Goal: Task Accomplishment & Management: Manage account settings

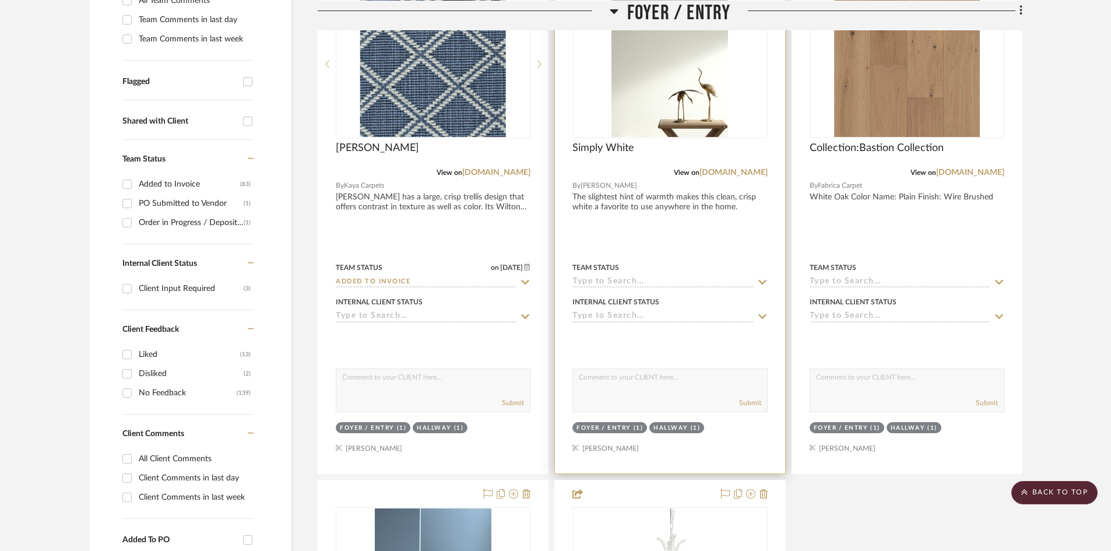
scroll to position [350, 0]
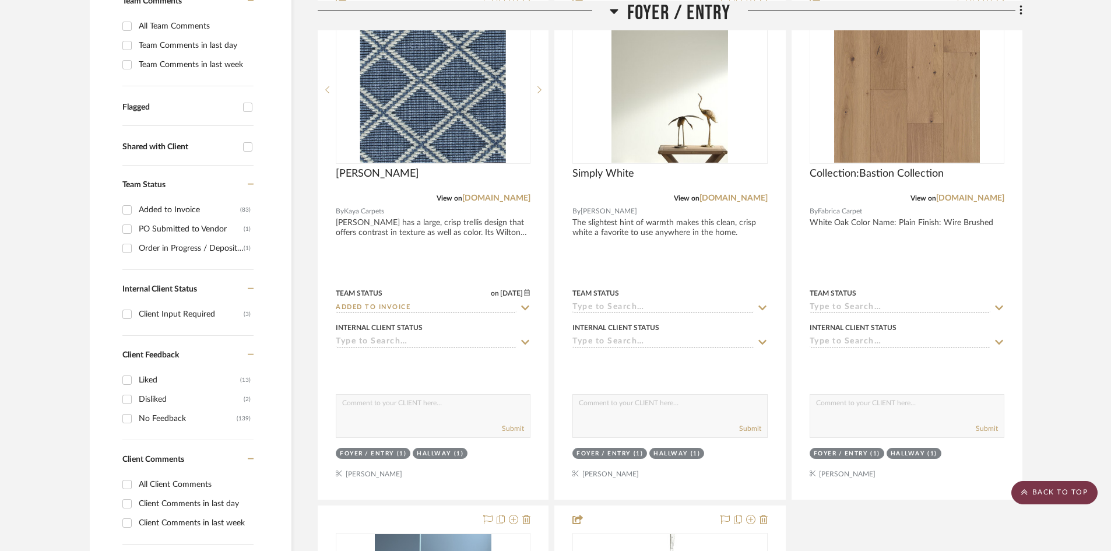
click at [1042, 488] on scroll-to-top-button "BACK TO TOP" at bounding box center [1054, 492] width 86 height 23
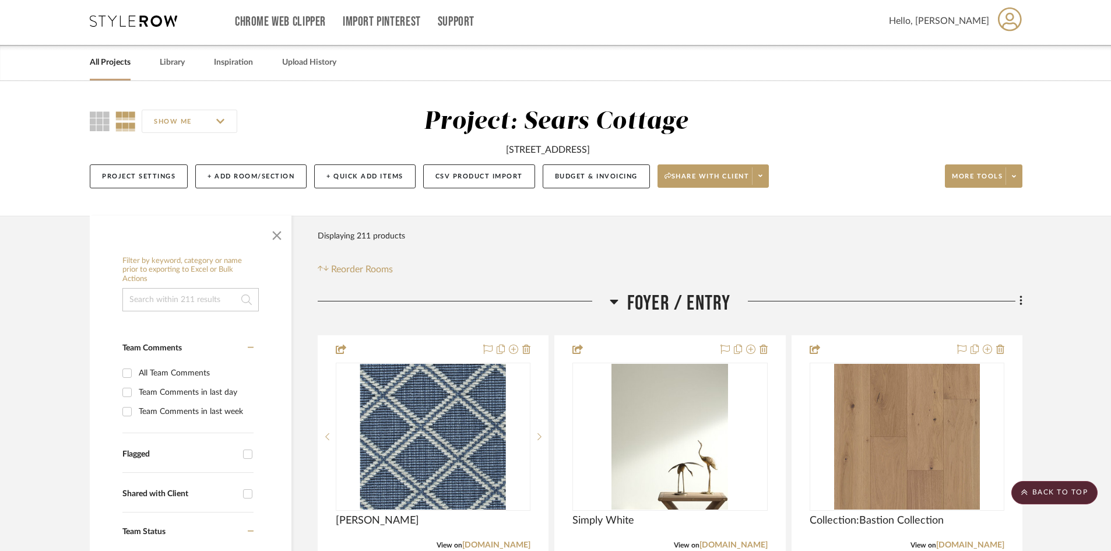
scroll to position [0, 0]
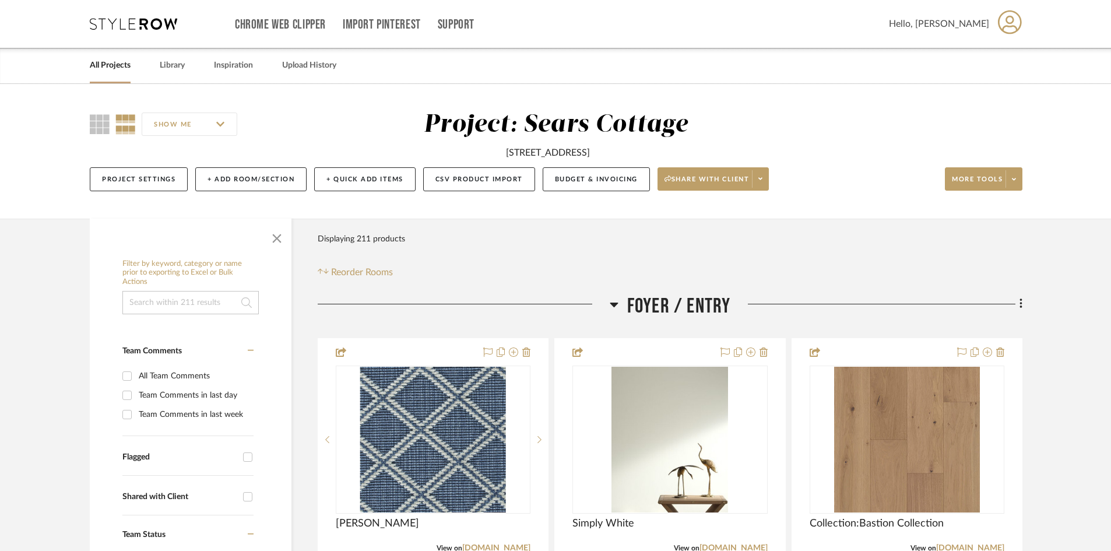
click at [108, 59] on link "All Projects" at bounding box center [110, 66] width 41 height 16
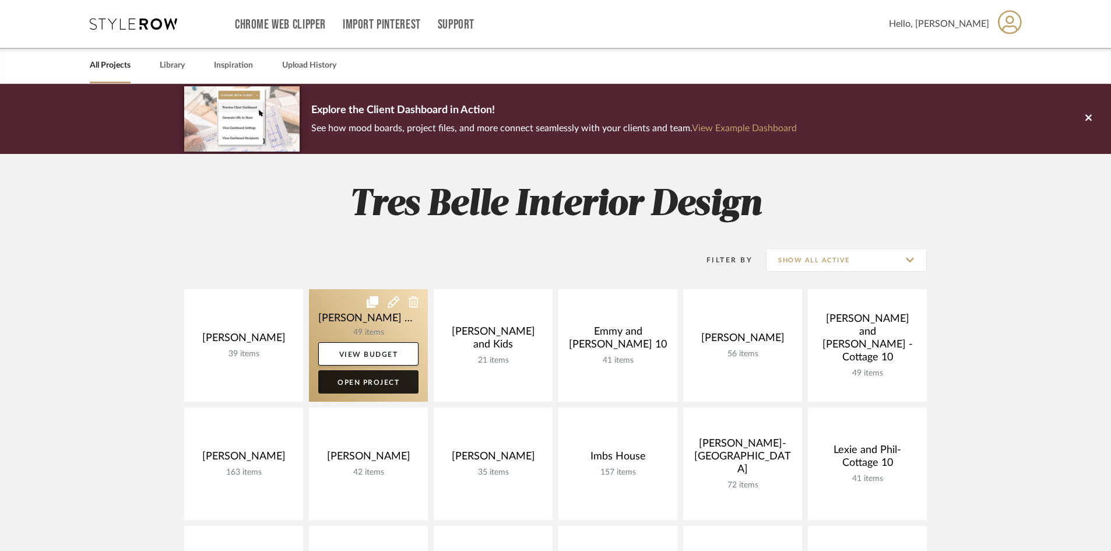
click at [382, 380] on link "Open Project" at bounding box center [368, 381] width 100 height 23
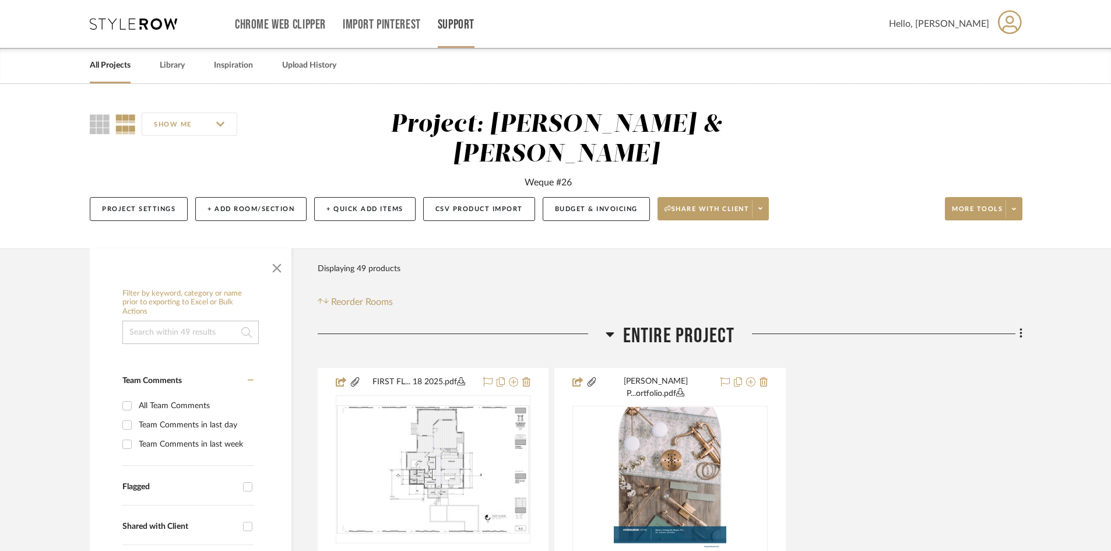
click at [460, 25] on link "Support" at bounding box center [456, 25] width 37 height 10
click at [385, 21] on div at bounding box center [555, 275] width 1111 height 551
click at [968, 24] on span "Hello, [PERSON_NAME]" at bounding box center [939, 24] width 100 height 14
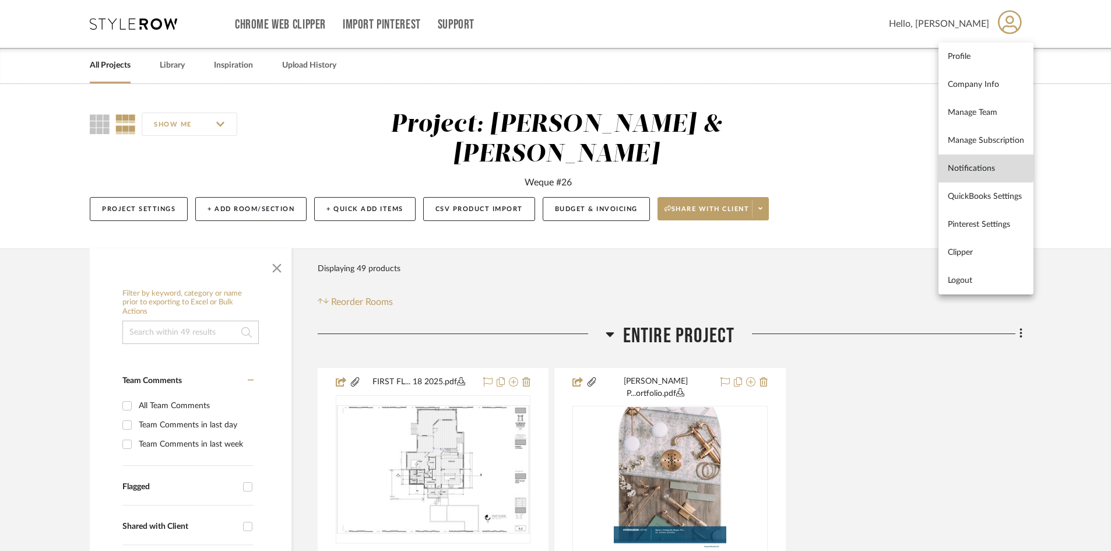
click at [981, 165] on span "Notifications" at bounding box center [985, 168] width 76 height 10
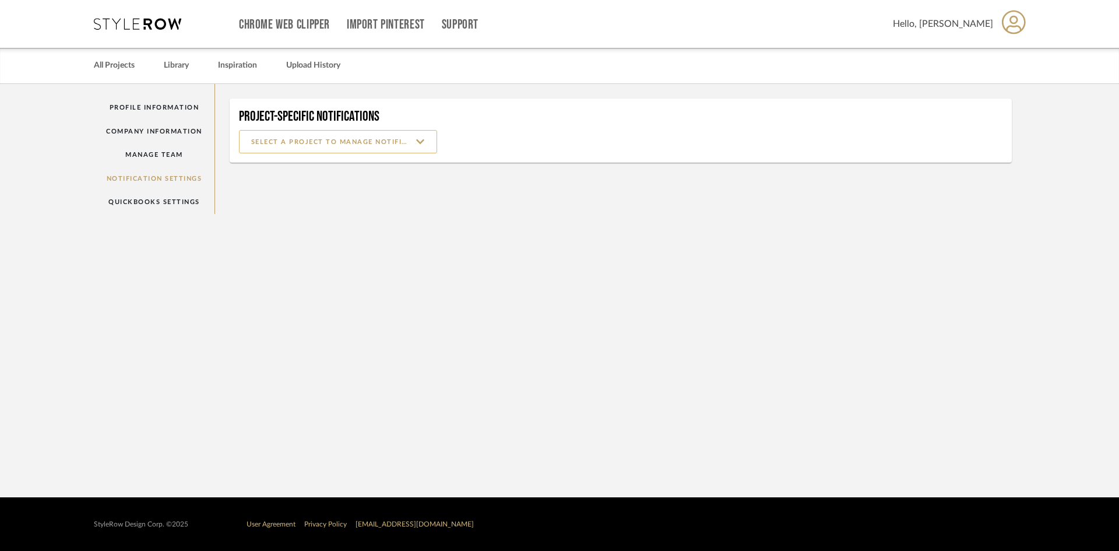
click at [428, 140] on input at bounding box center [338, 141] width 198 height 23
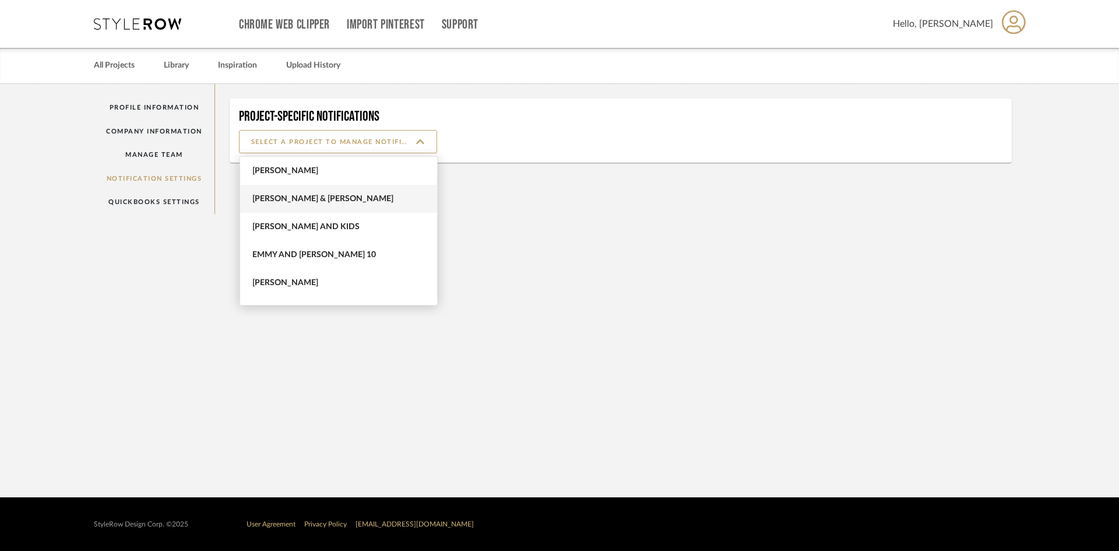
click at [323, 198] on span "[PERSON_NAME] & [PERSON_NAME]" at bounding box center [339, 199] width 175 height 10
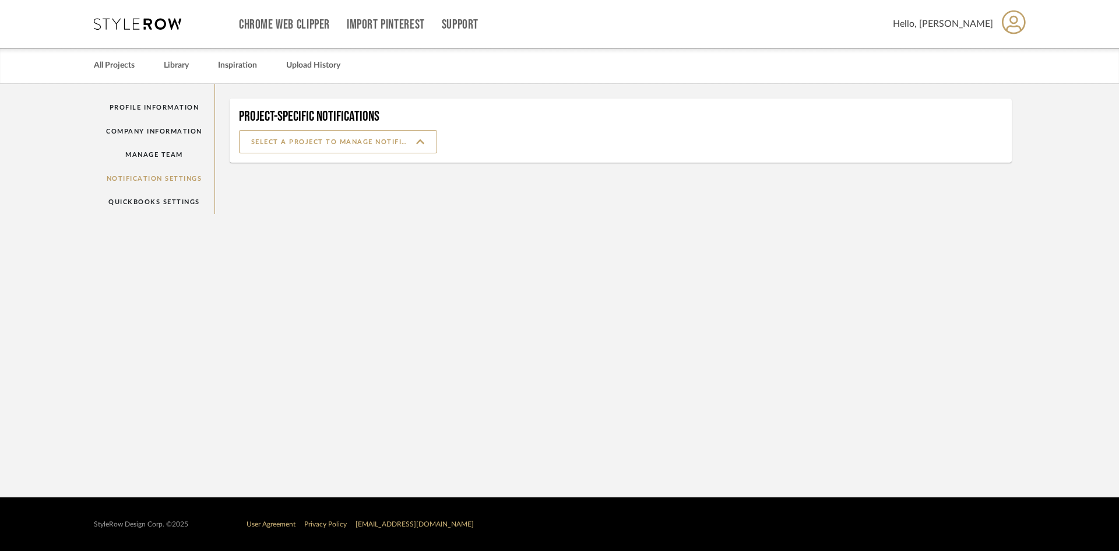
type input "[PERSON_NAME] & [PERSON_NAME]"
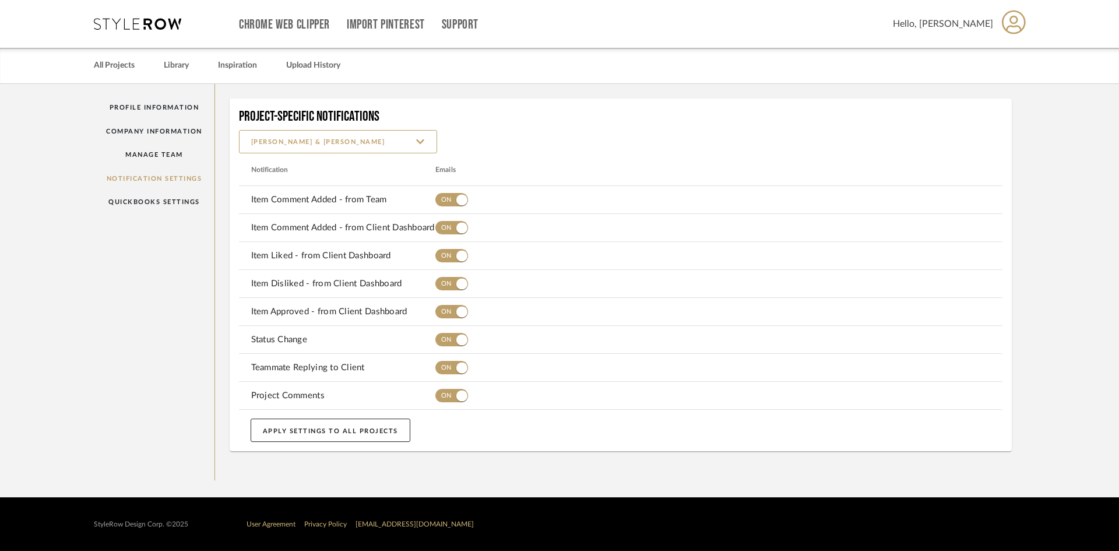
drag, startPoint x: 454, startPoint y: 198, endPoint x: 430, endPoint y: 203, distance: 24.5
click at [446, 200] on button "button" at bounding box center [451, 199] width 33 height 23
click at [457, 225] on span "button" at bounding box center [461, 227] width 11 height 11
drag, startPoint x: 460, startPoint y: 253, endPoint x: 408, endPoint y: 257, distance: 51.4
click at [443, 256] on button "button" at bounding box center [451, 255] width 33 height 23
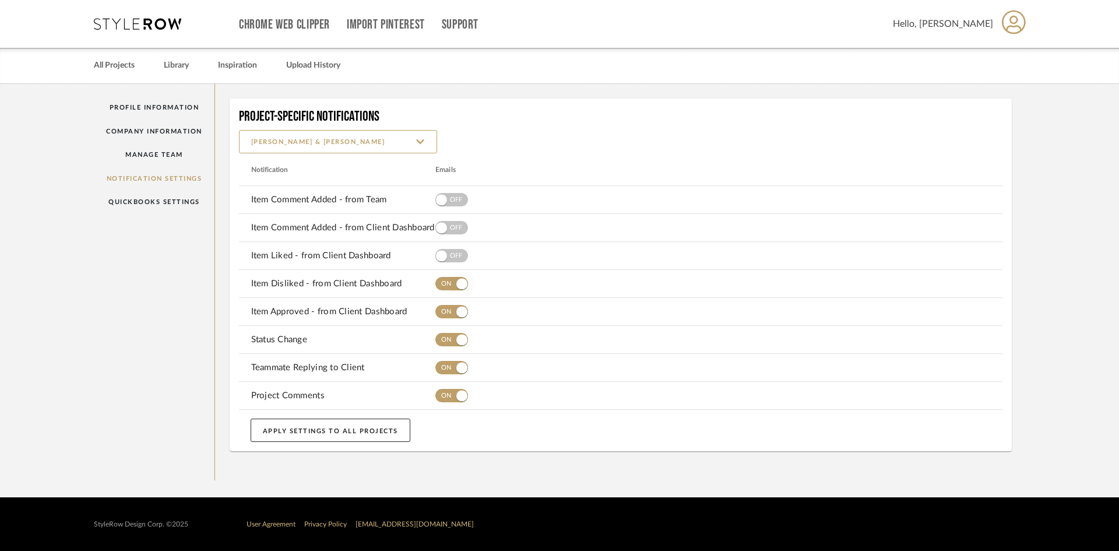
drag, startPoint x: 459, startPoint y: 281, endPoint x: 413, endPoint y: 281, distance: 46.0
click at [445, 281] on button "button" at bounding box center [451, 283] width 33 height 23
drag, startPoint x: 461, startPoint y: 306, endPoint x: 408, endPoint y: 311, distance: 53.8
click at [408, 311] on mat-row "Item Approved - from Client Dashboard" at bounding box center [621, 312] width 764 height 28
drag, startPoint x: 455, startPoint y: 309, endPoint x: 436, endPoint y: 313, distance: 19.1
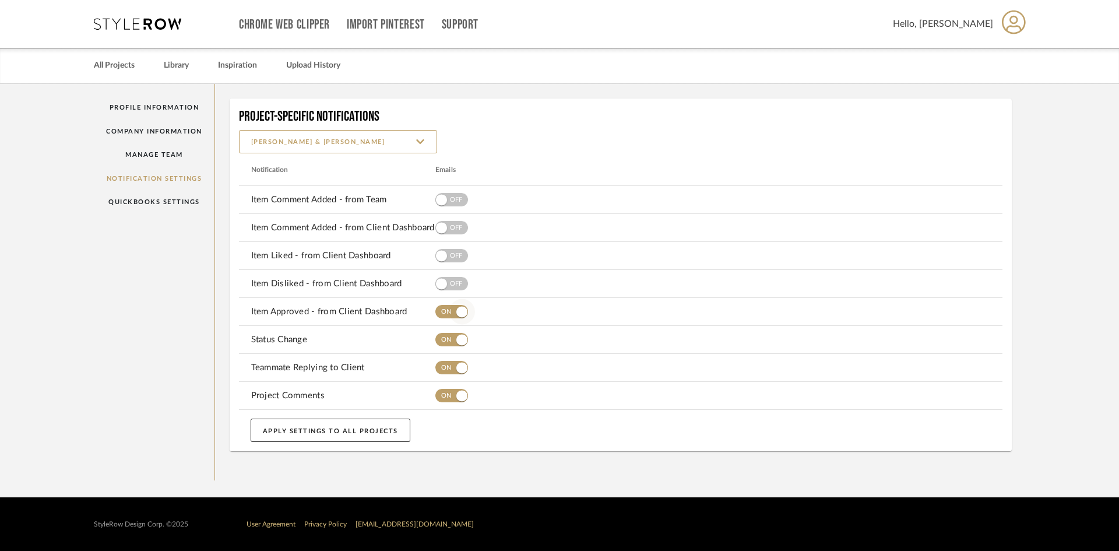
click at [437, 313] on button "button" at bounding box center [451, 311] width 33 height 23
drag, startPoint x: 460, startPoint y: 340, endPoint x: 421, endPoint y: 342, distance: 39.7
click at [421, 342] on mat-row "Status Change" at bounding box center [621, 340] width 764 height 28
click at [460, 338] on span "button" at bounding box center [461, 339] width 11 height 11
click at [461, 363] on span "button" at bounding box center [461, 367] width 11 height 11
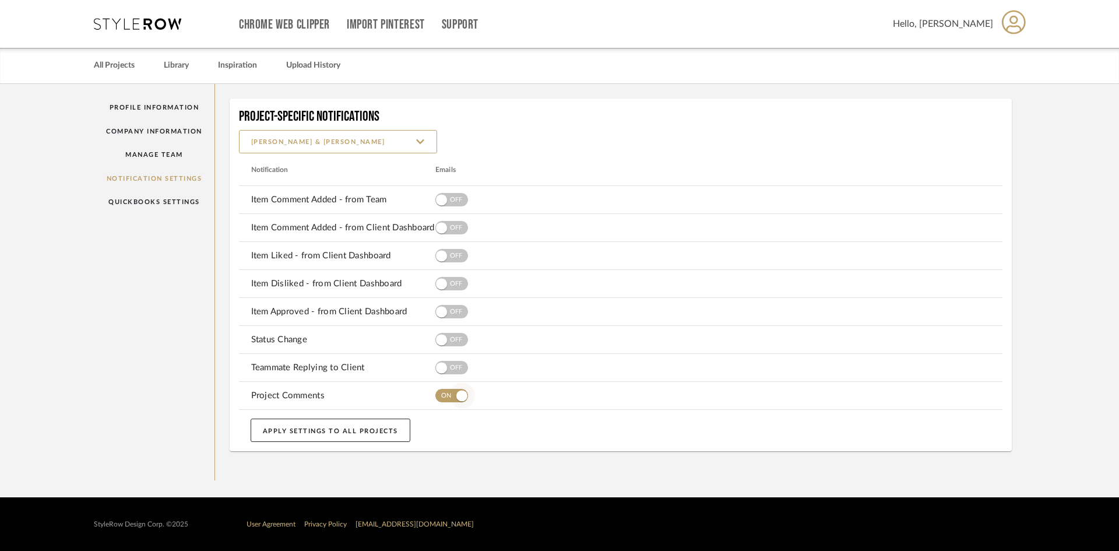
click at [464, 391] on span "button" at bounding box center [461, 395] width 11 height 11
click at [104, 59] on link "All Projects" at bounding box center [114, 66] width 41 height 16
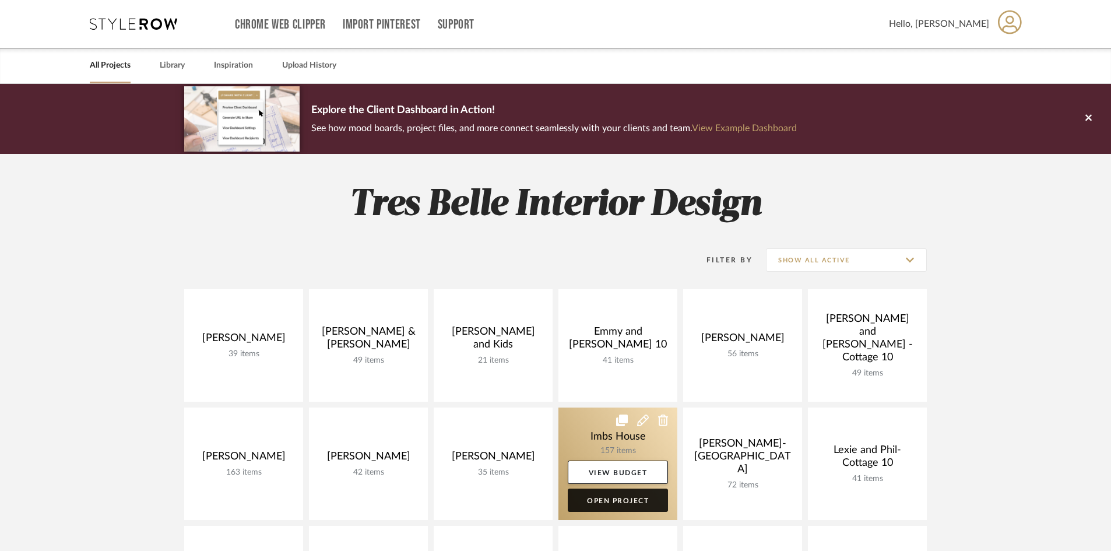
click at [594, 497] on link "Open Project" at bounding box center [618, 499] width 100 height 23
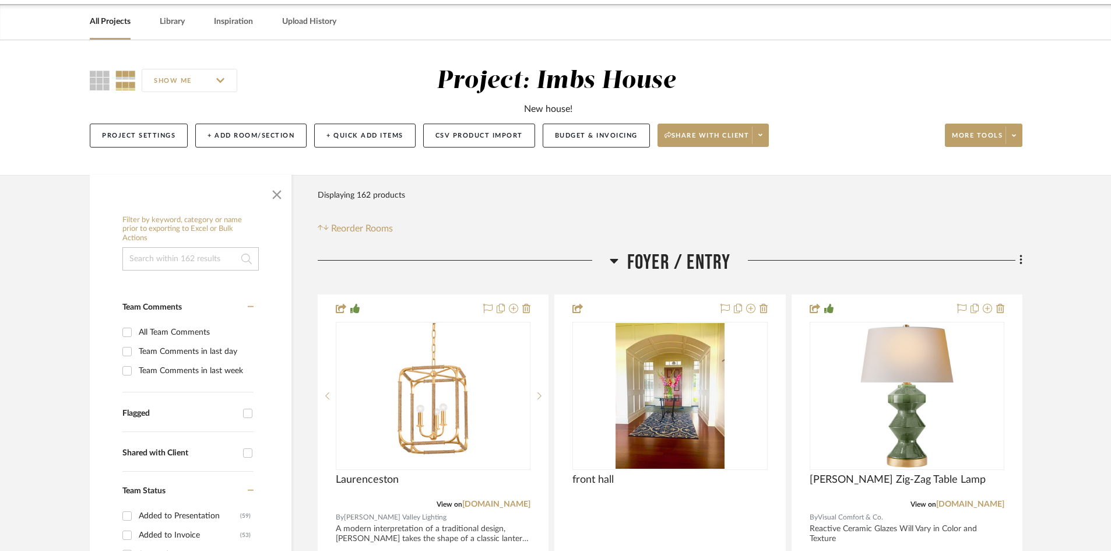
scroll to position [233, 0]
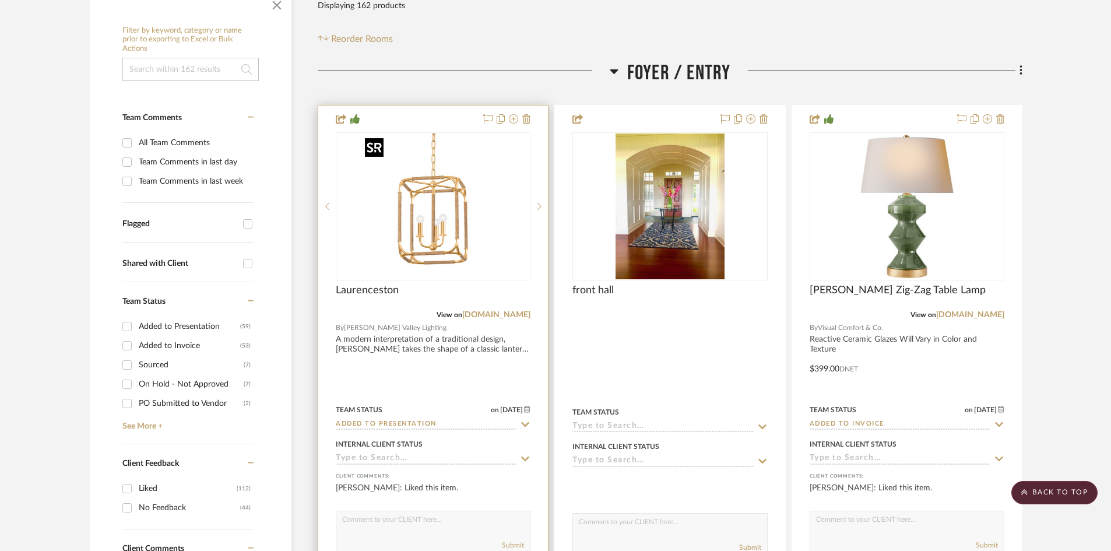
click at [420, 220] on img "0" at bounding box center [433, 206] width 146 height 146
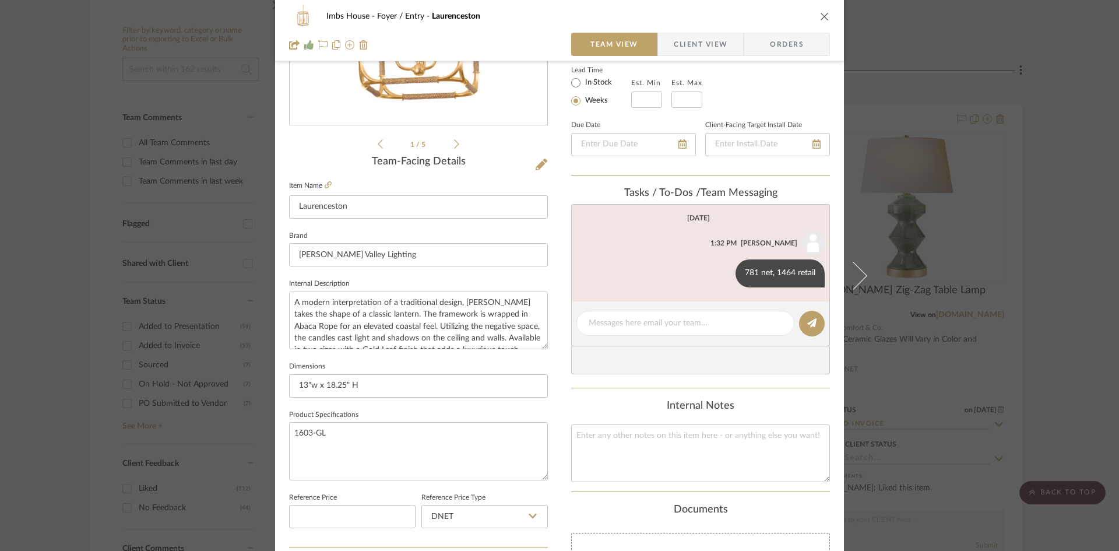
scroll to position [175, 0]
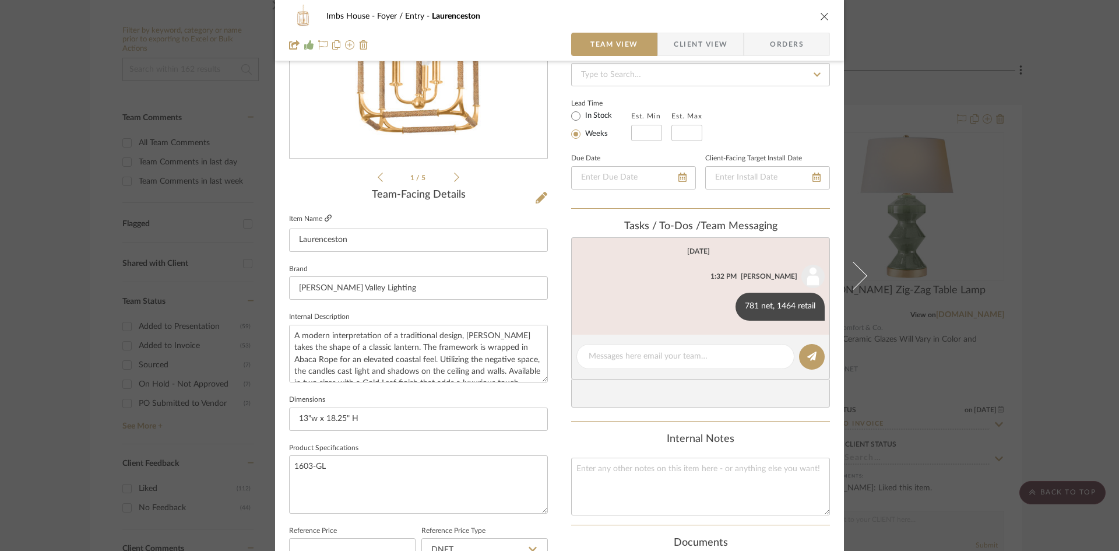
click at [325, 215] on icon at bounding box center [328, 217] width 7 height 7
click at [821, 15] on icon "close" at bounding box center [824, 16] width 9 height 9
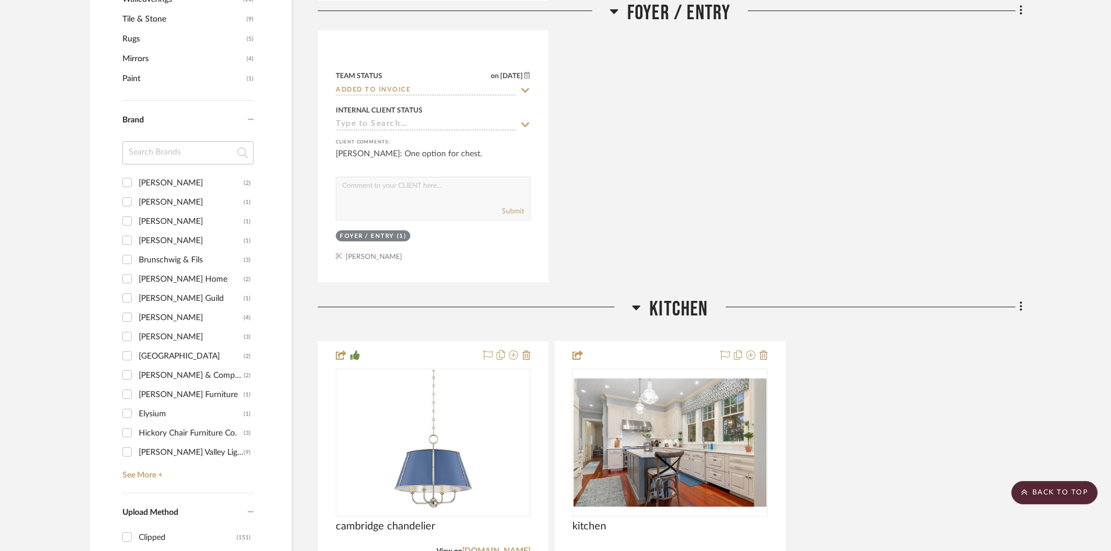
scroll to position [1107, 0]
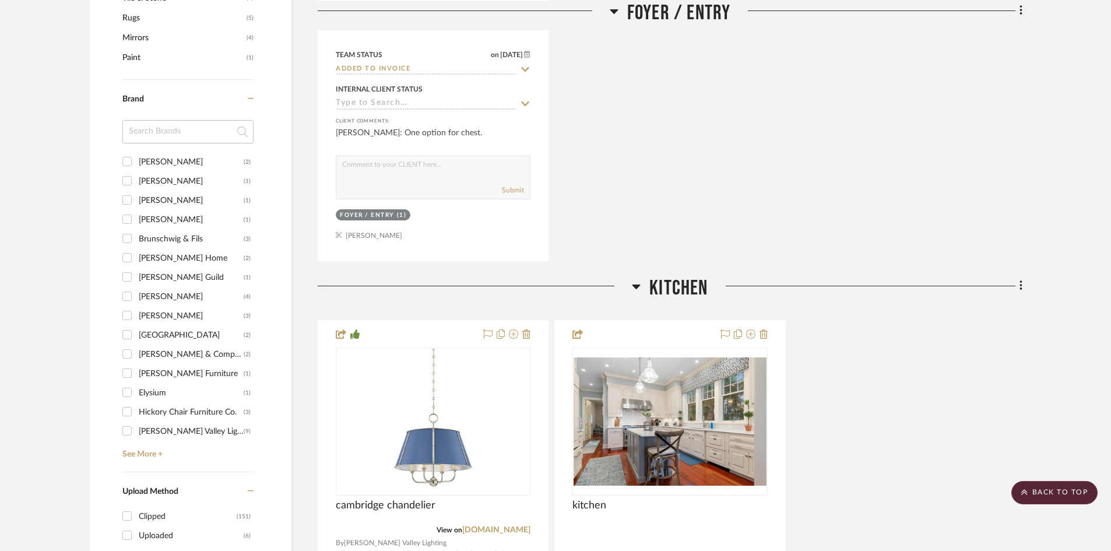
click at [129, 429] on input "[PERSON_NAME] Valley Lighting (9)" at bounding box center [127, 430] width 19 height 19
checkbox input "true"
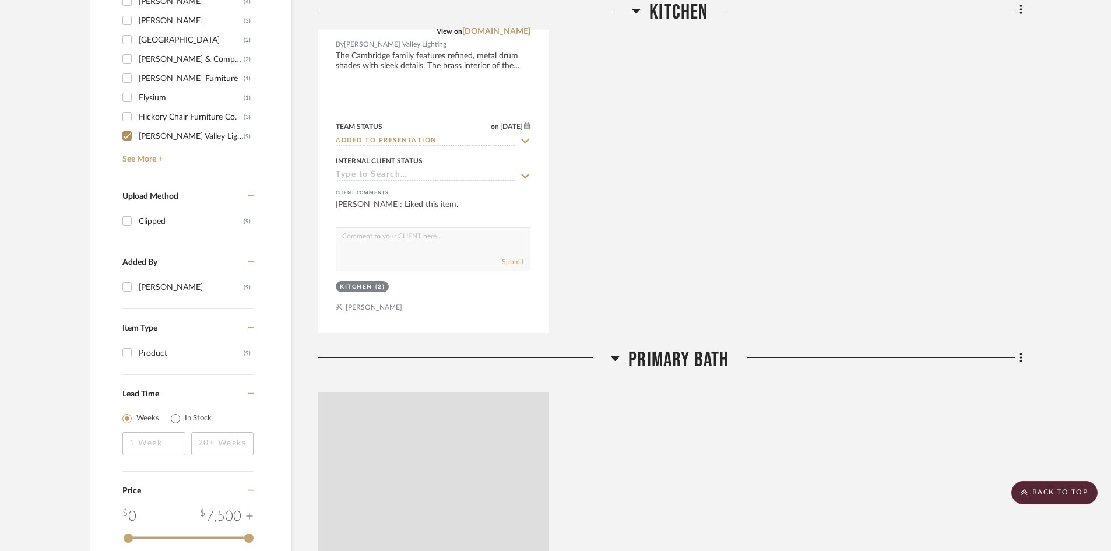
scroll to position [1030, 0]
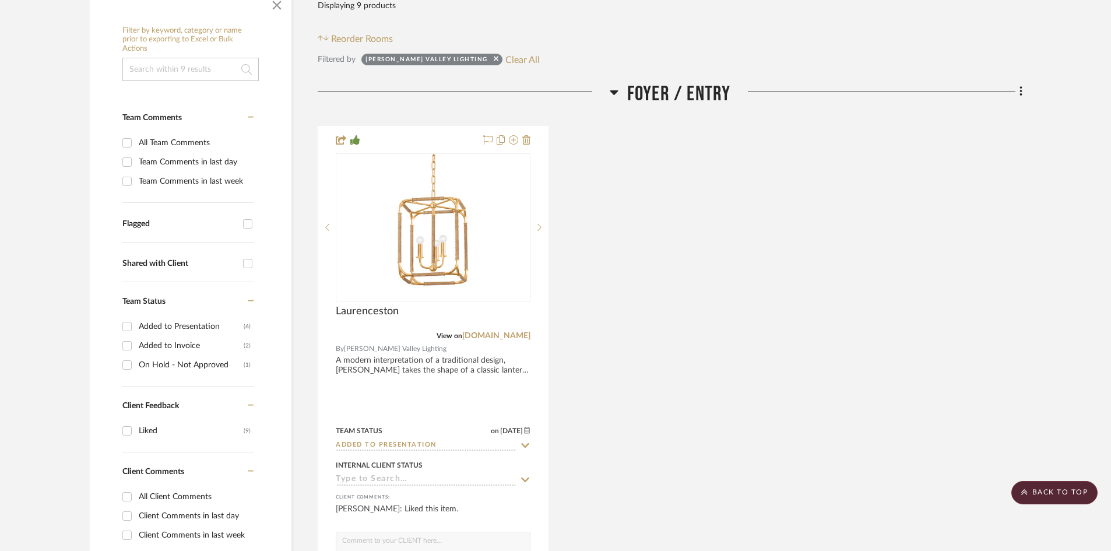
scroll to position [350, 0]
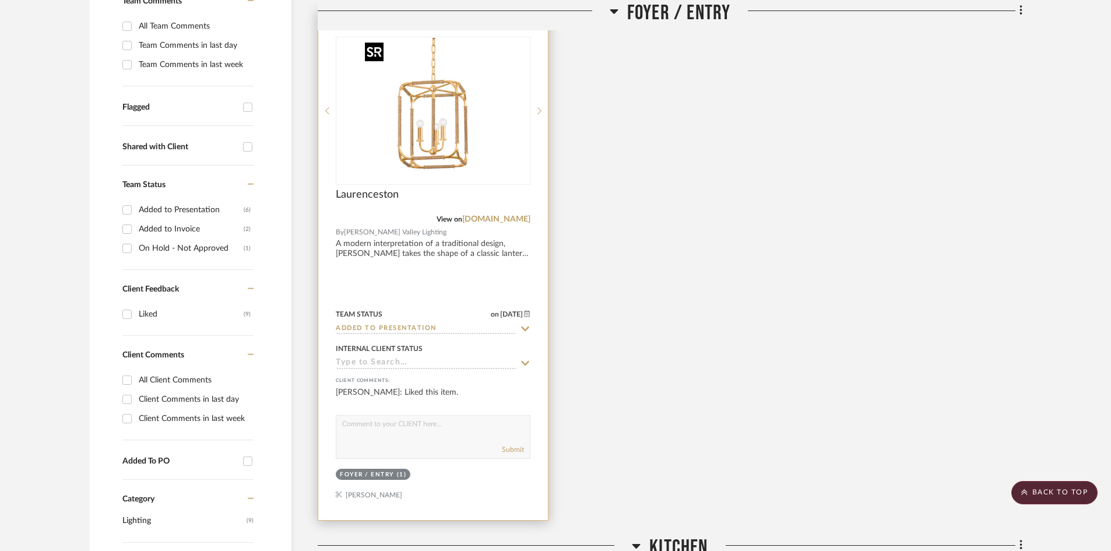
click at [409, 143] on img "0" at bounding box center [433, 111] width 146 height 146
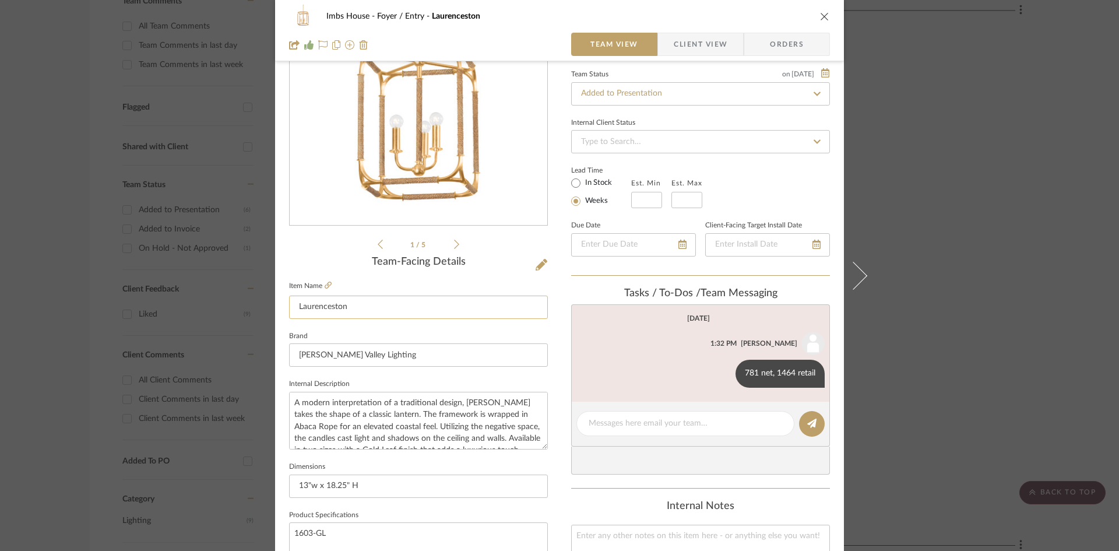
scroll to position [117, 0]
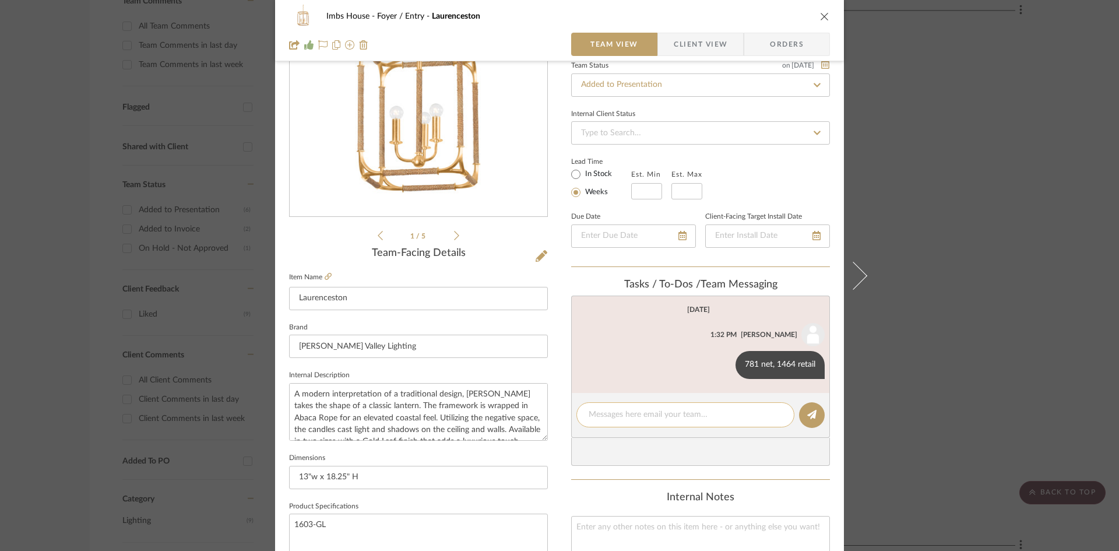
click at [616, 416] on textarea at bounding box center [685, 414] width 193 height 12
type textarea "p"
click at [669, 82] on input "Added to Presentation" at bounding box center [700, 84] width 259 height 23
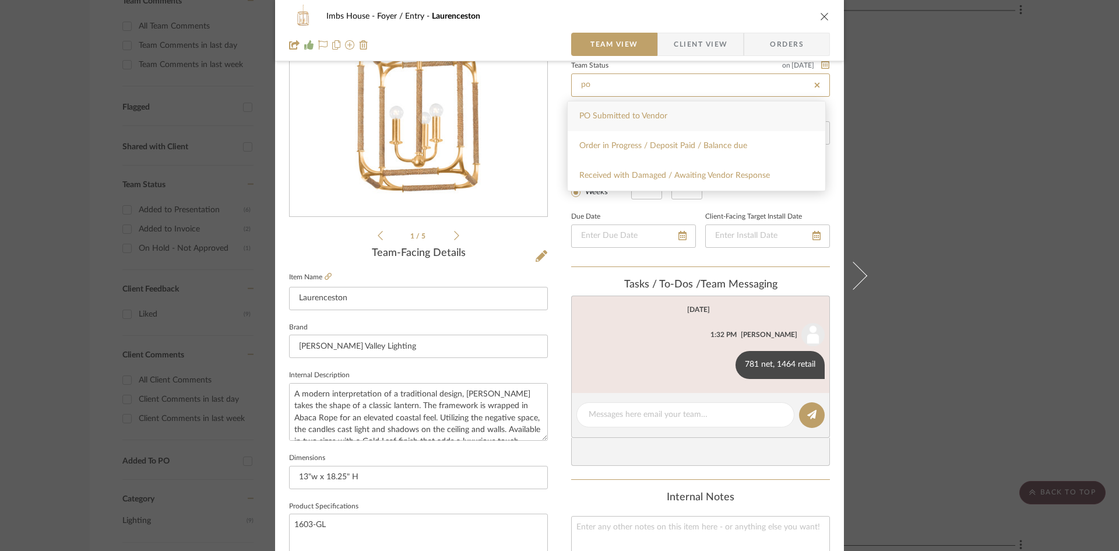
type input "po"
click at [660, 113] on span "PO Submitted to Vendor" at bounding box center [623, 116] width 88 height 8
type input "[DATE]"
type input "PO Submitted to Vendor"
type input "[DATE]"
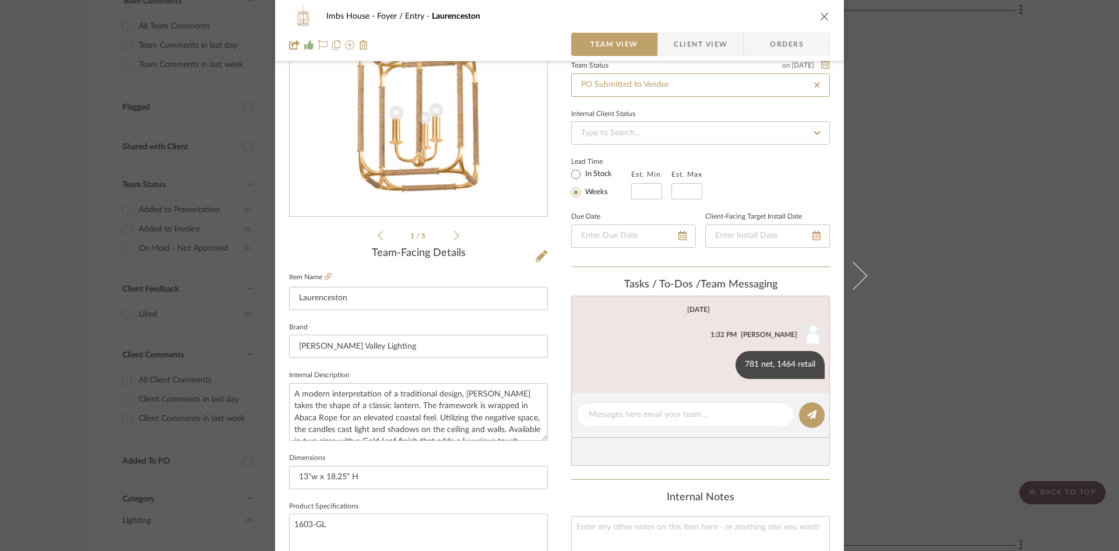
type input "PO Submitted to Vendor"
click at [823, 12] on icon "close" at bounding box center [824, 16] width 9 height 9
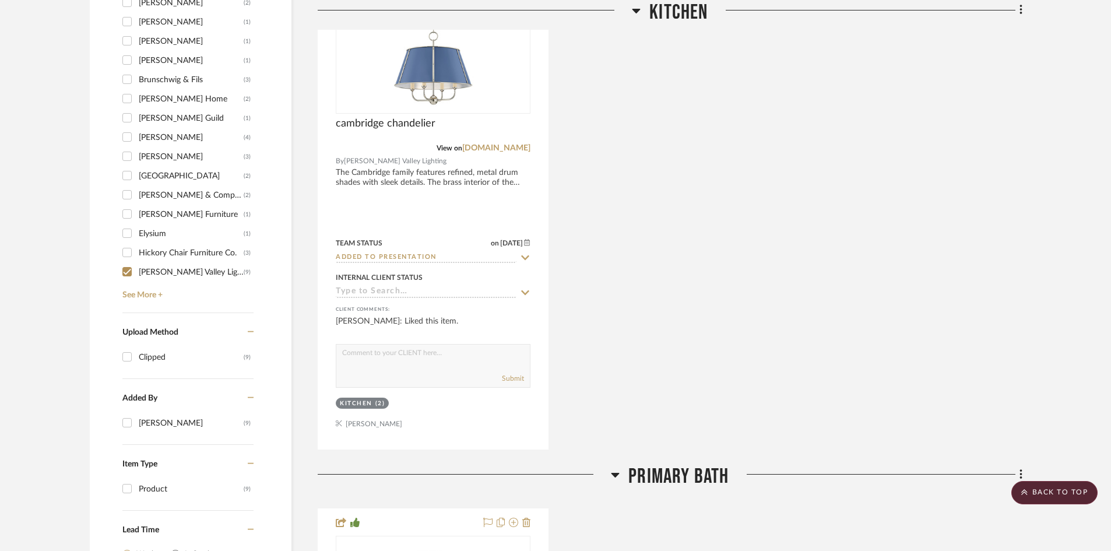
scroll to position [932, 0]
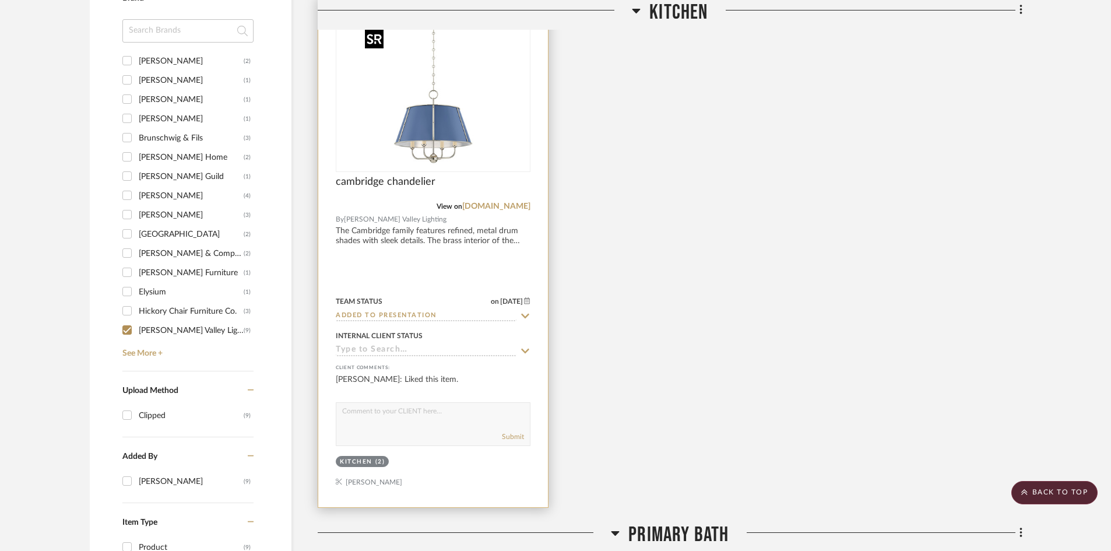
click at [0, 0] on img at bounding box center [0, 0] width 0 height 0
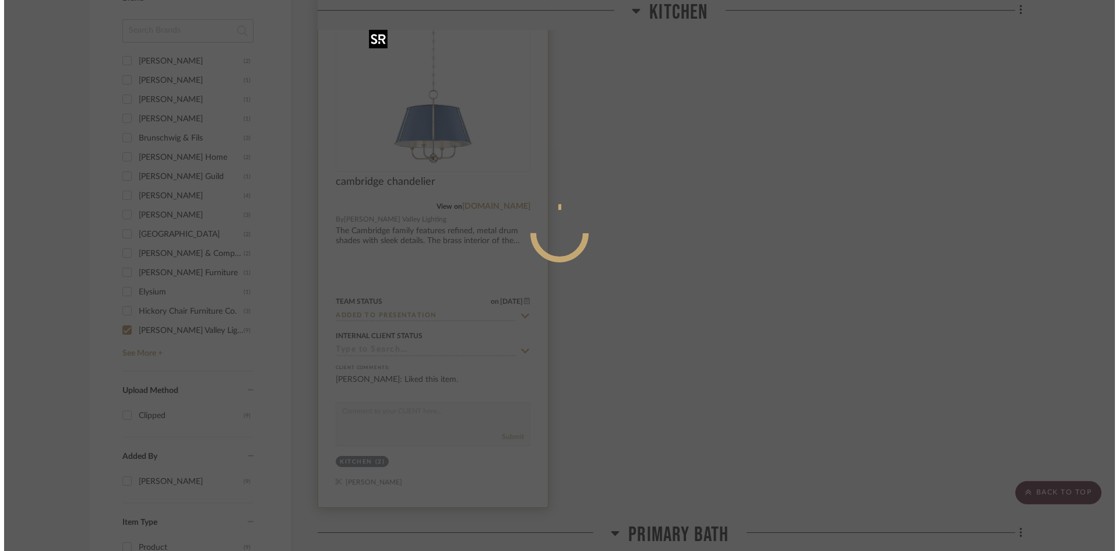
scroll to position [0, 0]
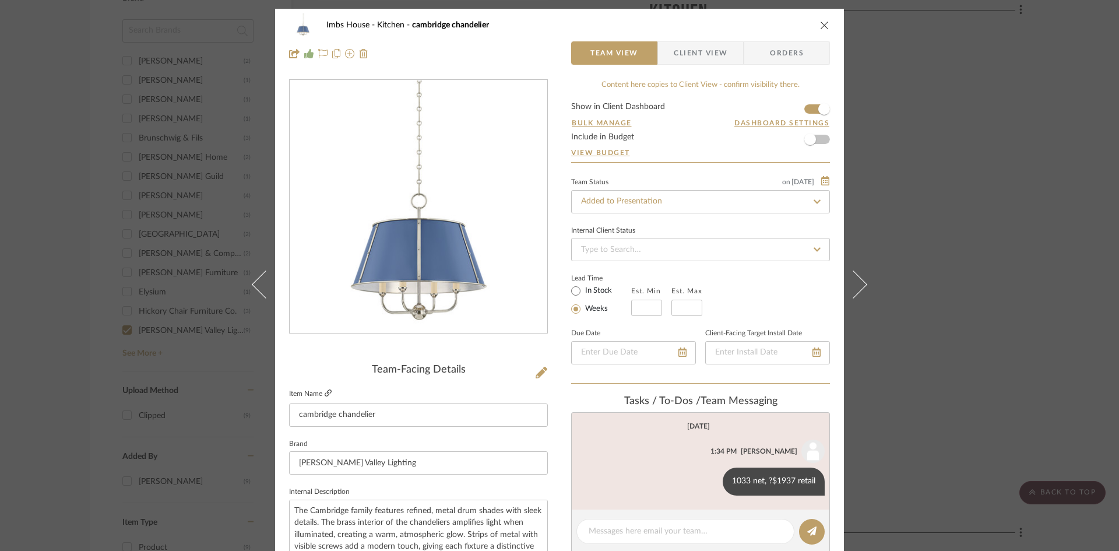
click at [326, 390] on icon at bounding box center [328, 392] width 7 height 7
click at [674, 203] on input "Added to Presentation" at bounding box center [700, 201] width 259 height 23
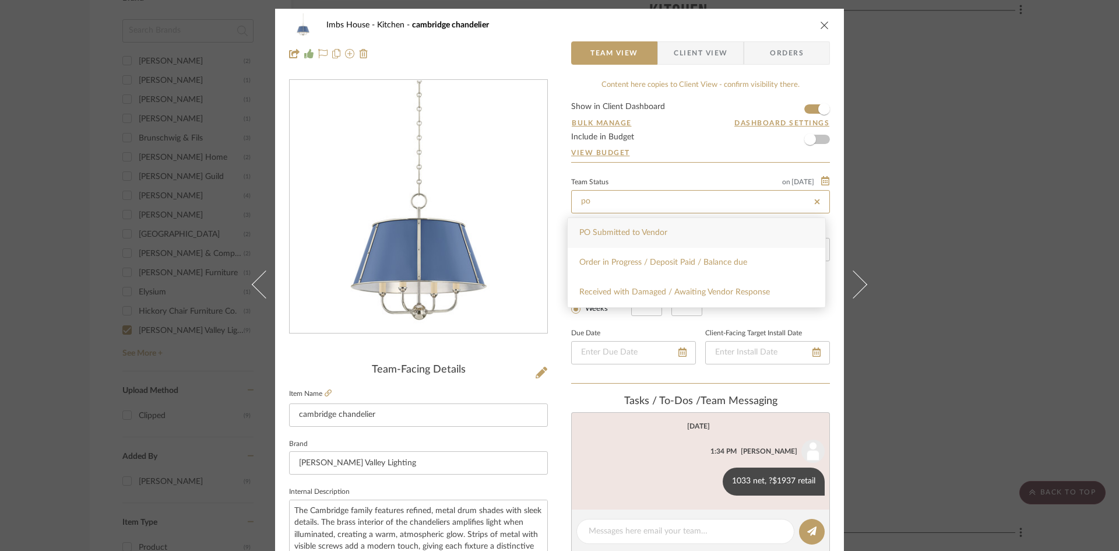
type input "po"
click at [655, 235] on span "PO Submitted to Vendor" at bounding box center [623, 232] width 88 height 8
type input "[DATE]"
type input "PO Submitted to Vendor"
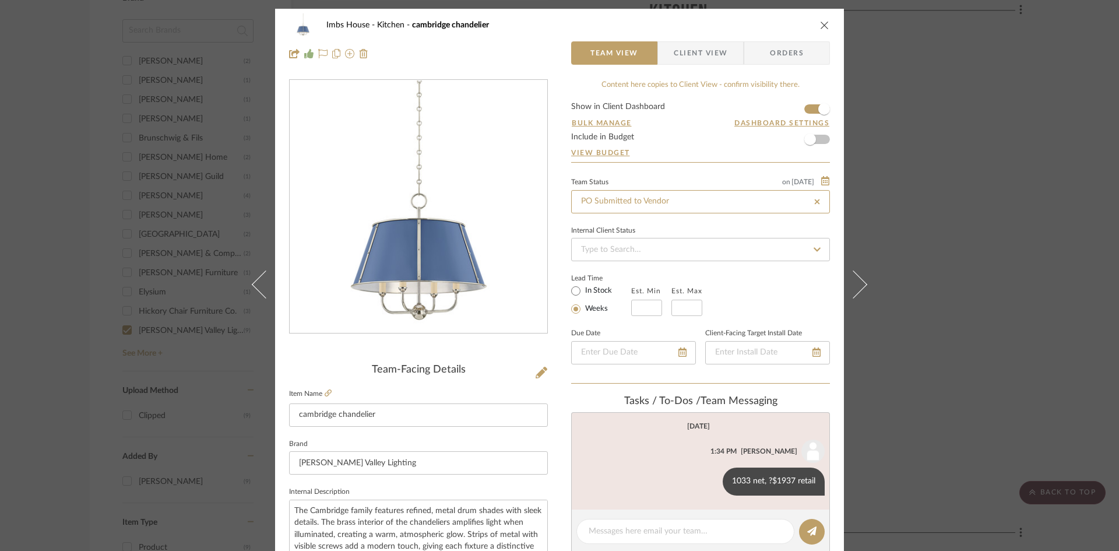
type input "[DATE]"
type input "PO Submitted to Vendor"
click at [706, 530] on textarea at bounding box center [685, 531] width 193 height 12
type textarea "B/O until mid November"
click at [812, 528] on icon at bounding box center [811, 530] width 9 height 9
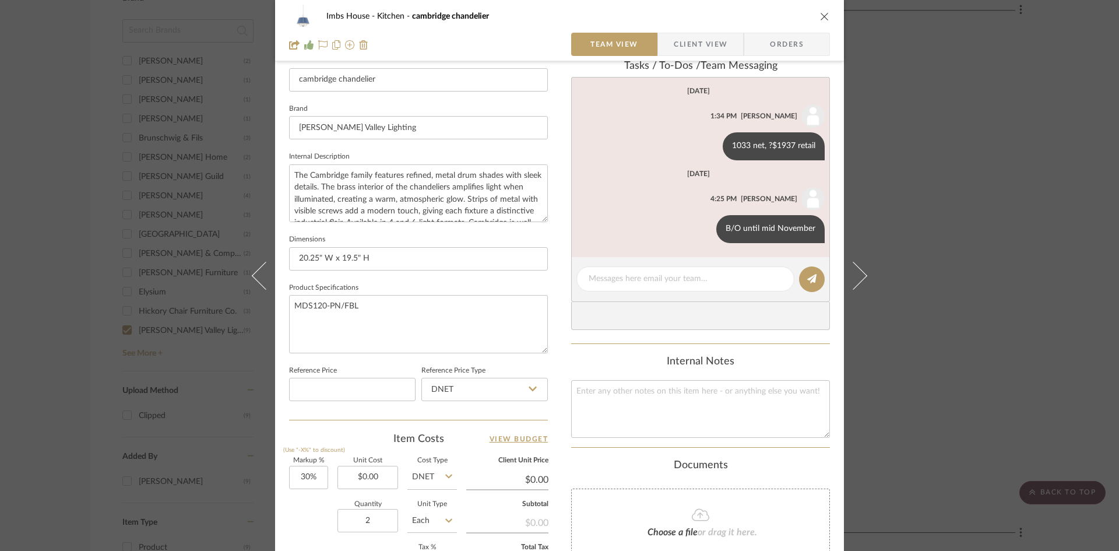
scroll to position [350, 0]
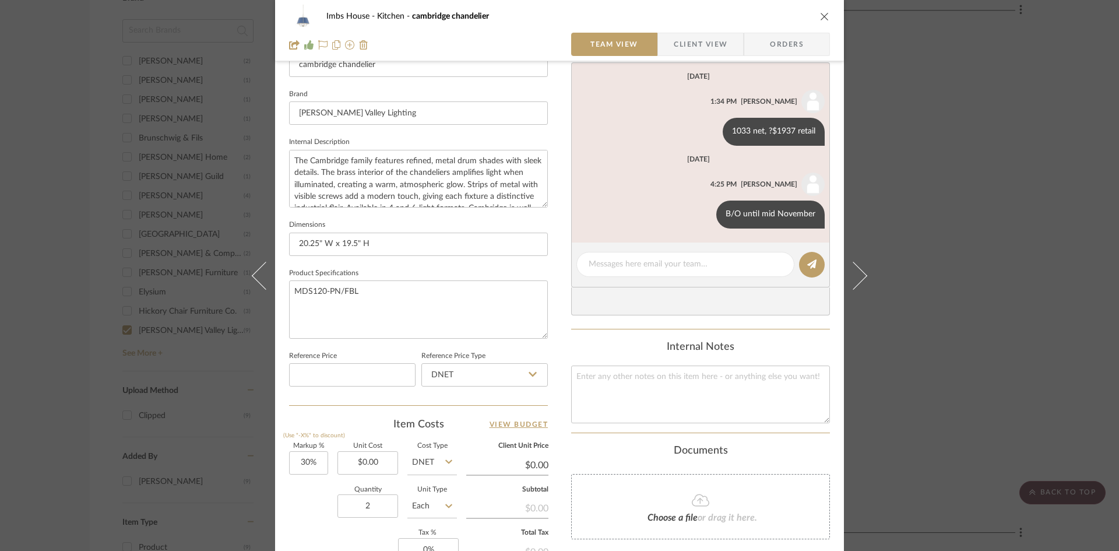
click at [820, 14] on icon "close" at bounding box center [824, 16] width 9 height 9
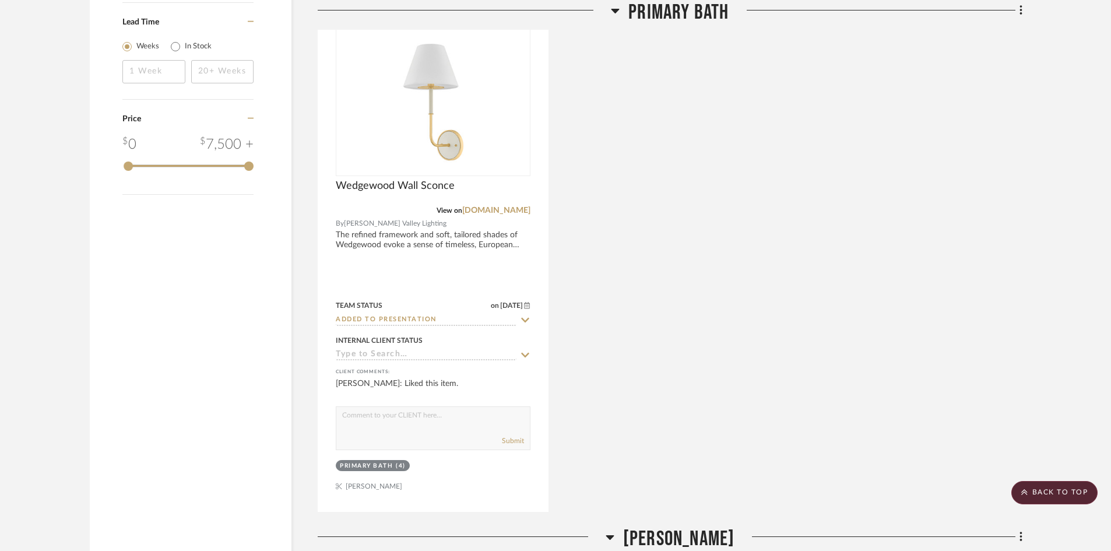
scroll to position [1515, 0]
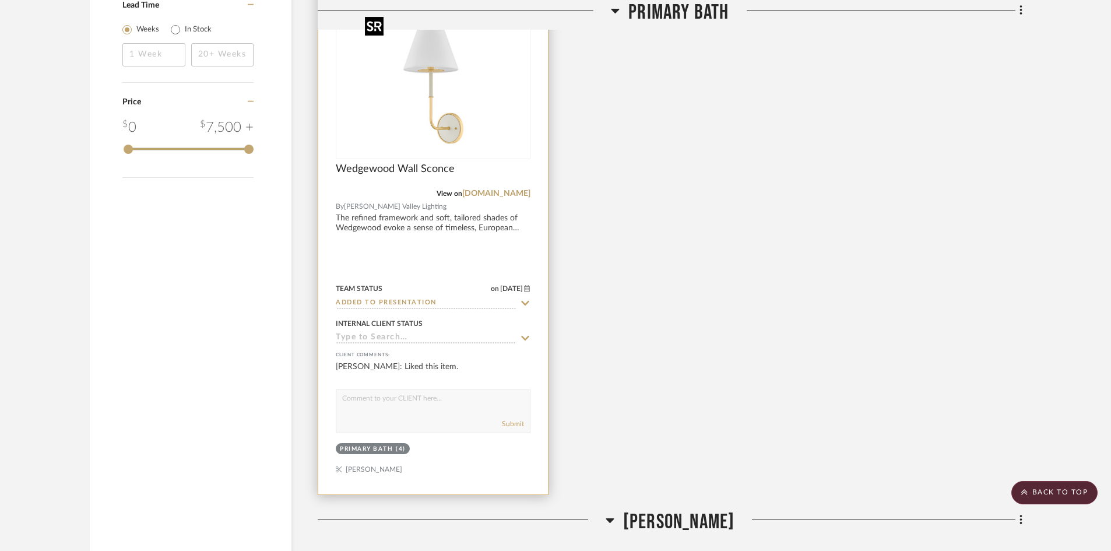
click at [413, 129] on img "0" at bounding box center [433, 85] width 146 height 146
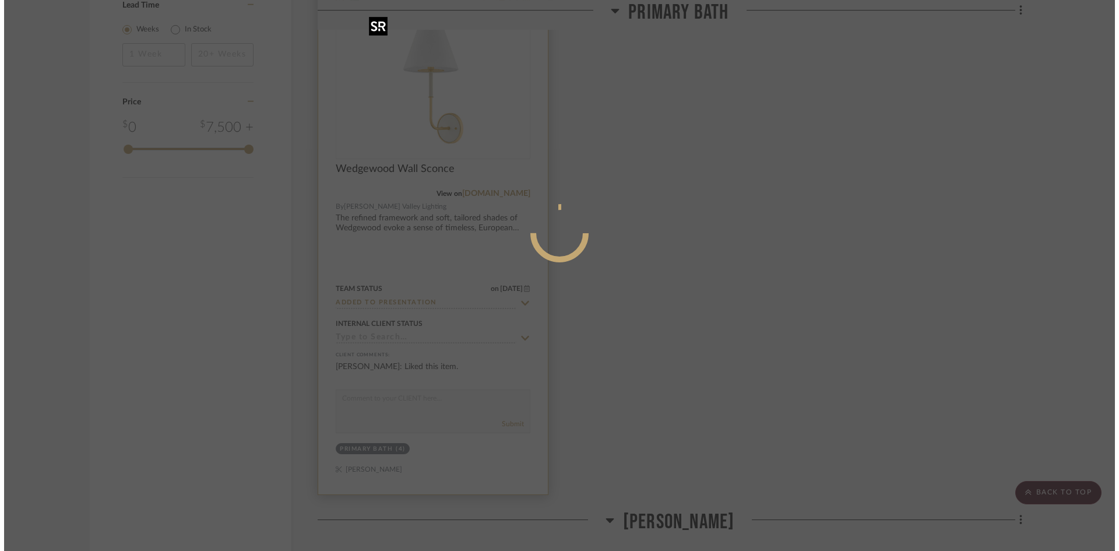
scroll to position [0, 0]
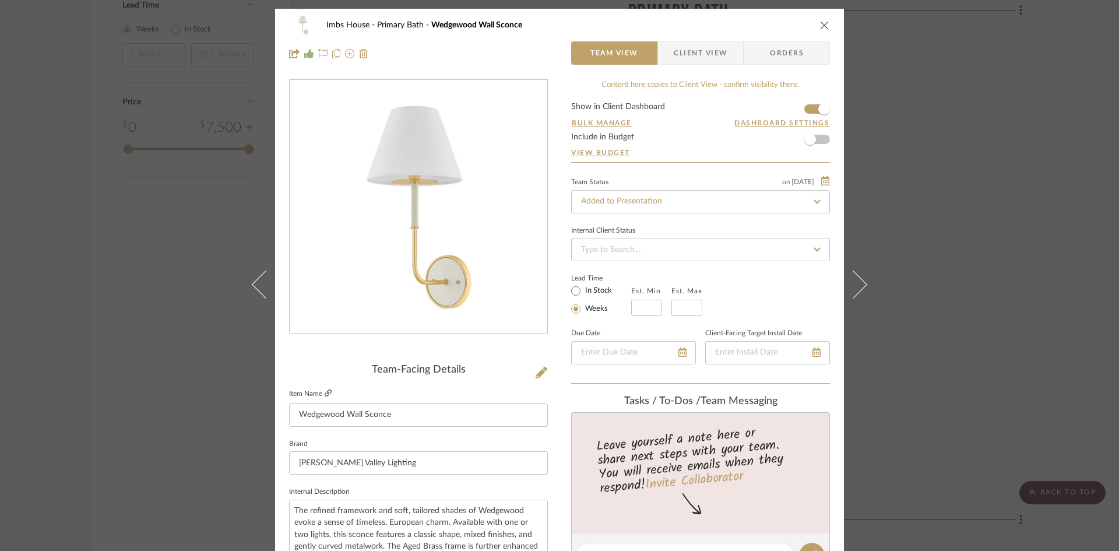
click at [325, 391] on icon at bounding box center [328, 392] width 7 height 7
click at [666, 202] on input "Added to Presentation" at bounding box center [700, 201] width 259 height 23
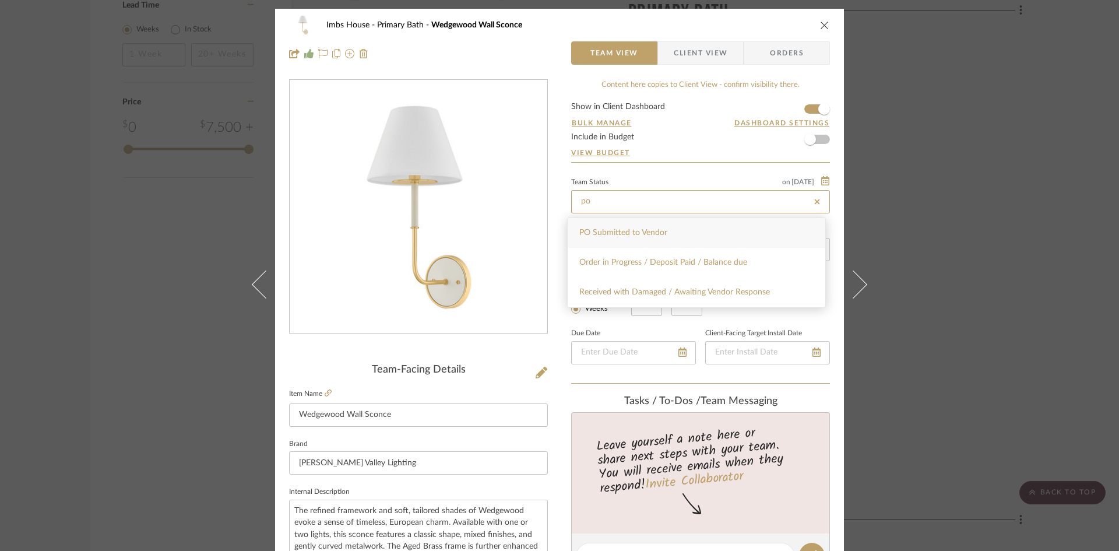
type input "po"
click at [656, 234] on span "PO Submitted to Vendor" at bounding box center [623, 232] width 88 height 8
type input "[DATE]"
type input "PO Submitted to Vendor"
type input "[DATE]"
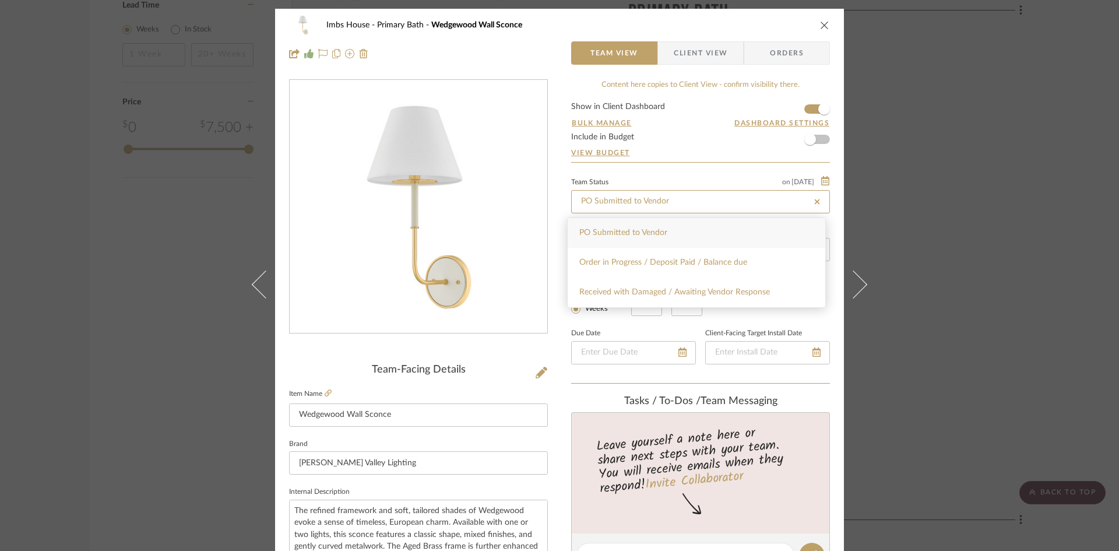
type input "PO Submitted to Vendor"
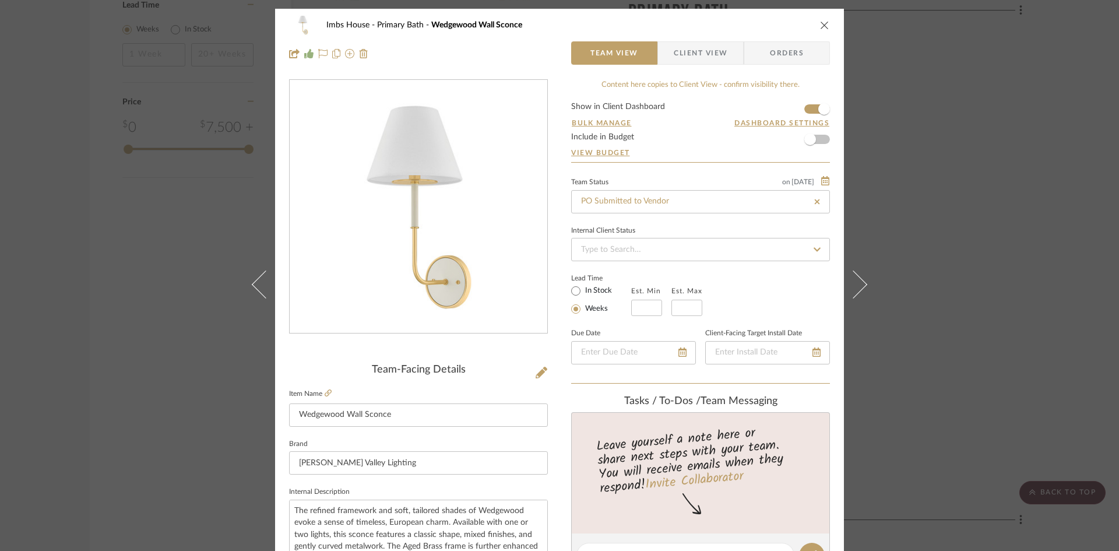
click at [824, 23] on icon "close" at bounding box center [824, 24] width 9 height 9
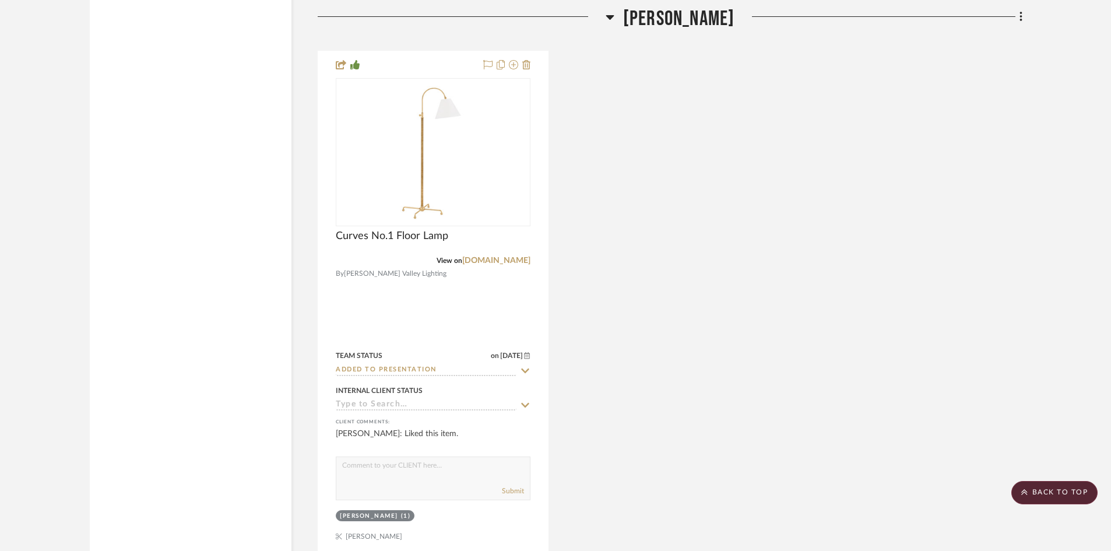
scroll to position [1981, 0]
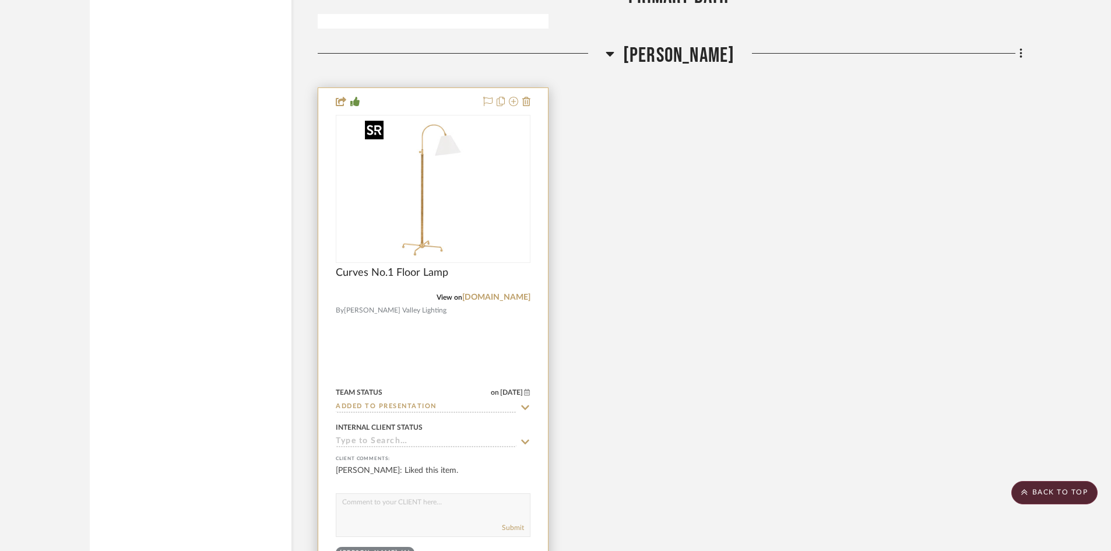
click at [426, 209] on img "0" at bounding box center [433, 189] width 146 height 146
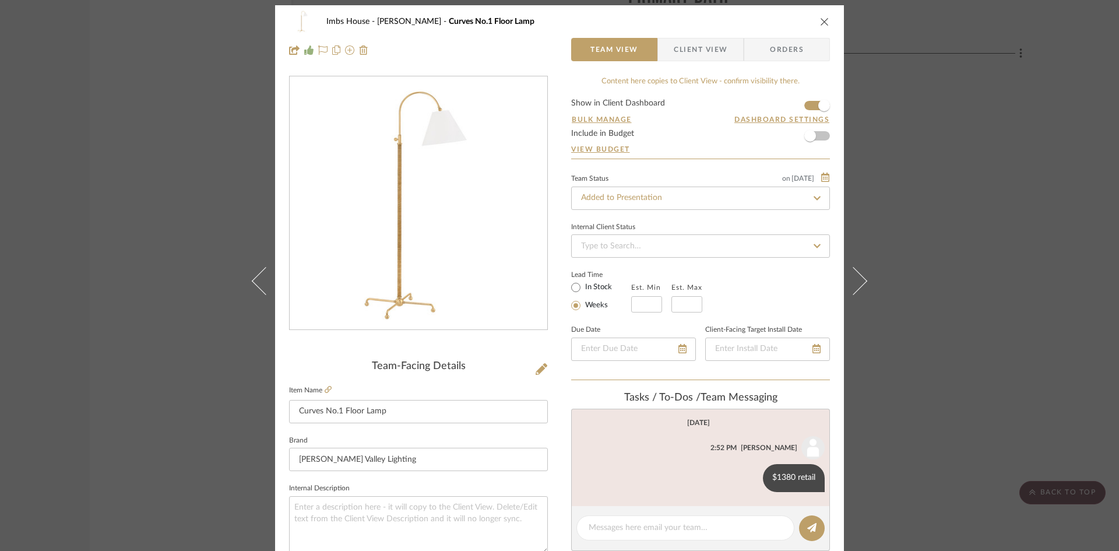
scroll to position [0, 0]
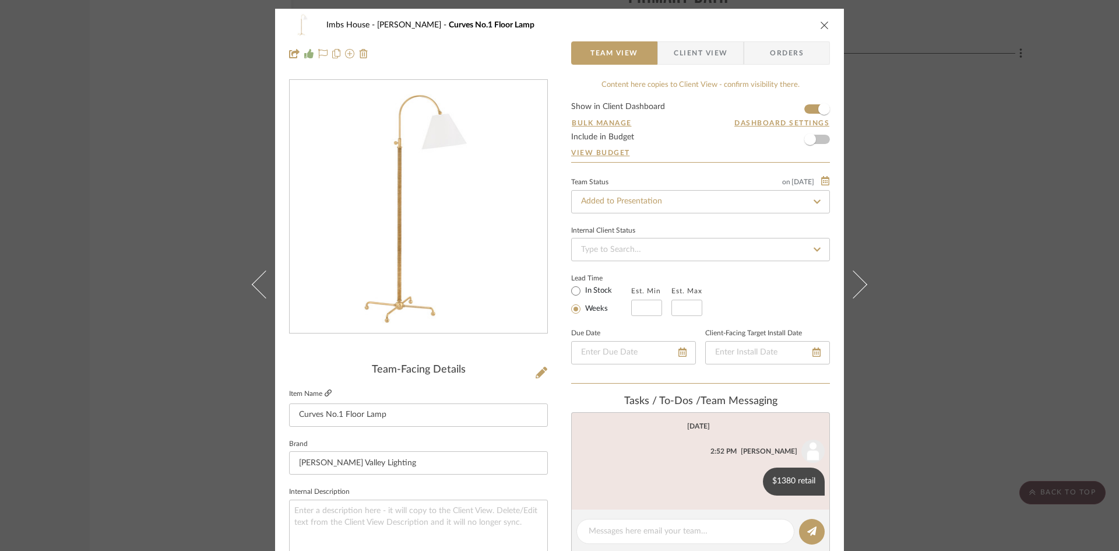
click at [325, 390] on icon at bounding box center [328, 392] width 7 height 7
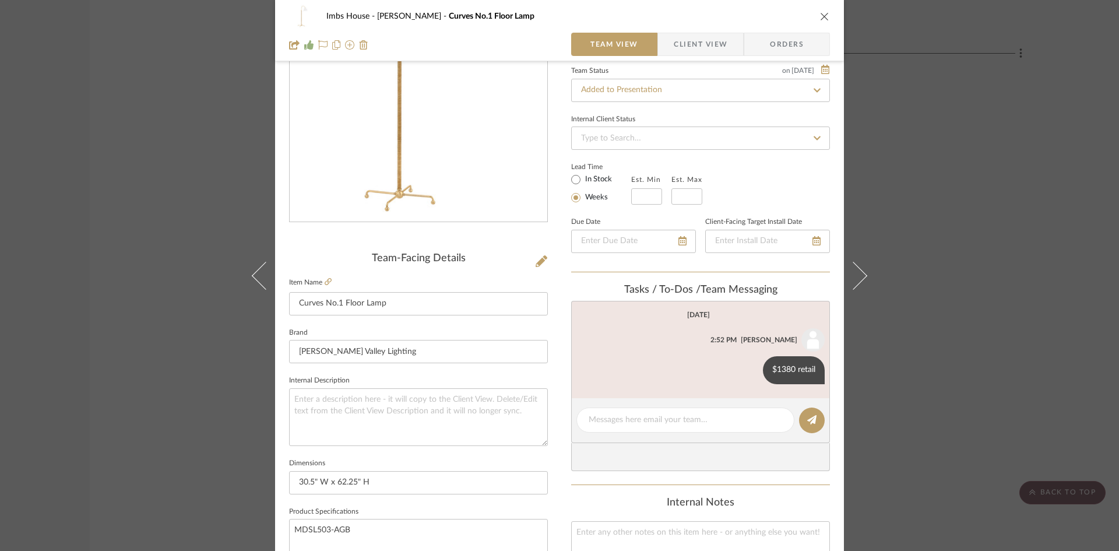
scroll to position [117, 0]
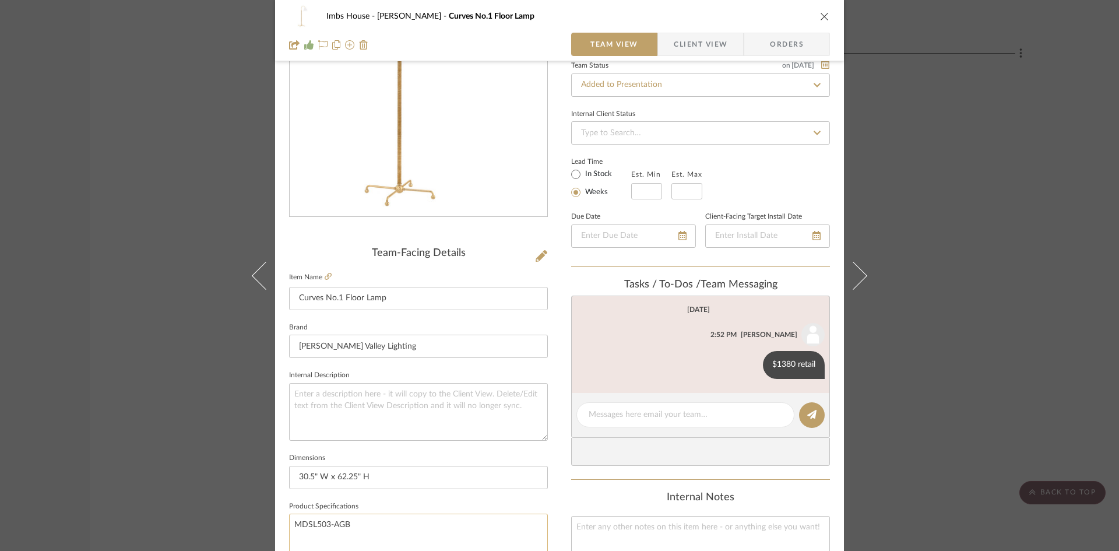
drag, startPoint x: 351, startPoint y: 523, endPoint x: 290, endPoint y: 520, distance: 61.3
click at [290, 520] on textarea "MDSL503-AGB" at bounding box center [418, 542] width 259 height 58
click at [820, 12] on icon "close" at bounding box center [824, 16] width 9 height 9
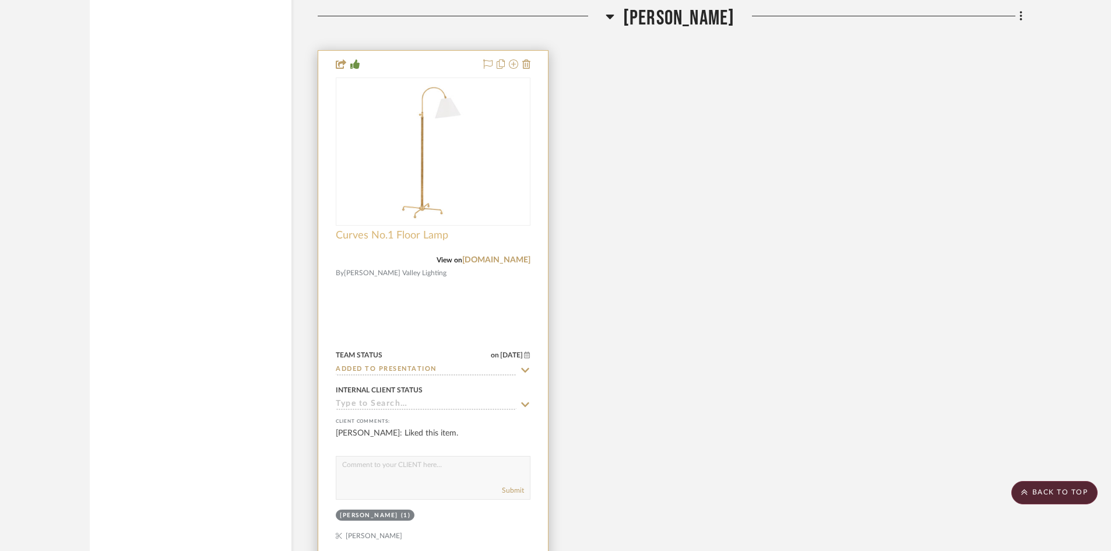
scroll to position [2039, 0]
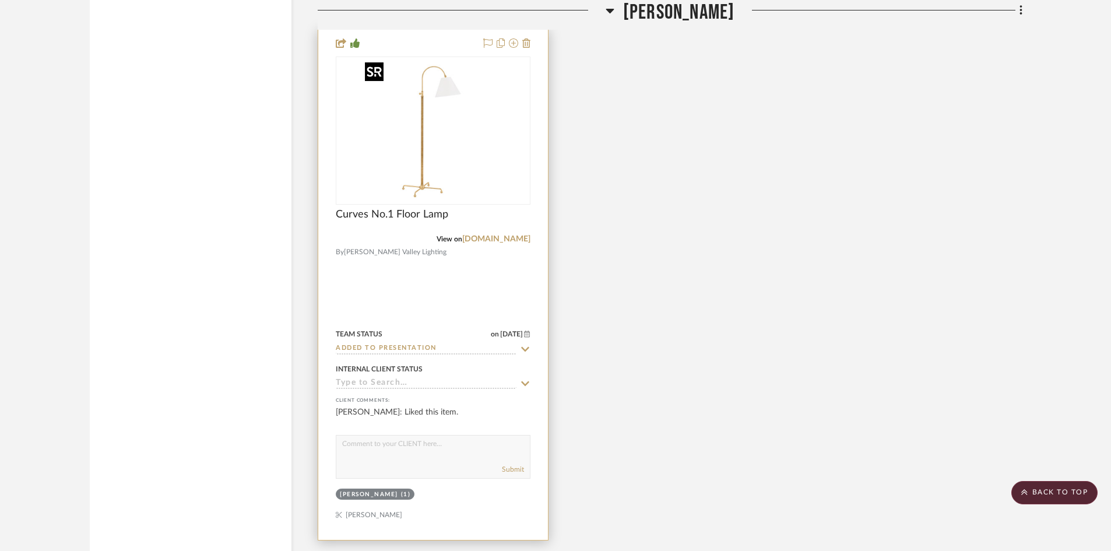
click at [417, 186] on img "0" at bounding box center [433, 131] width 146 height 146
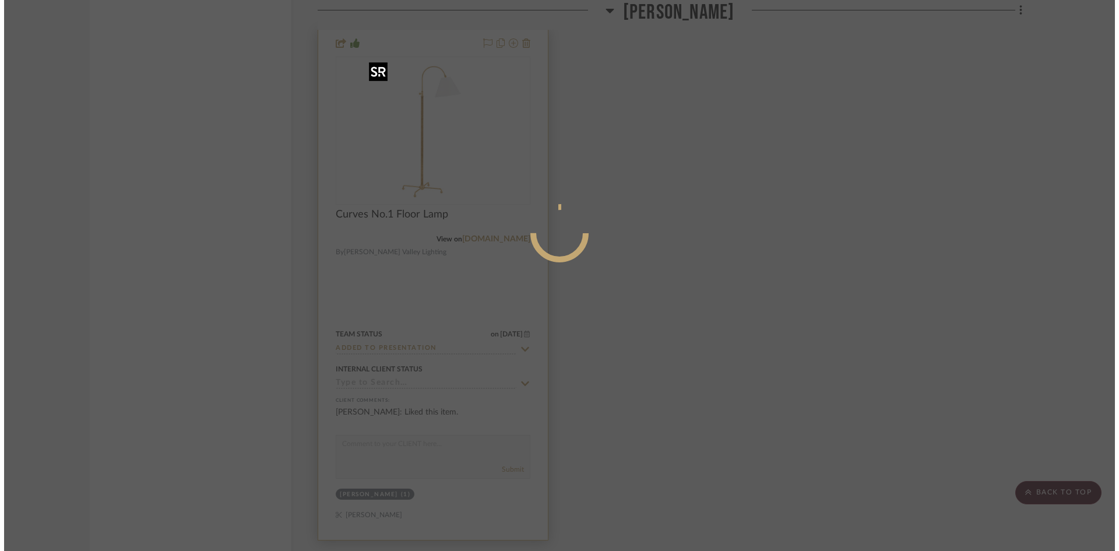
scroll to position [0, 0]
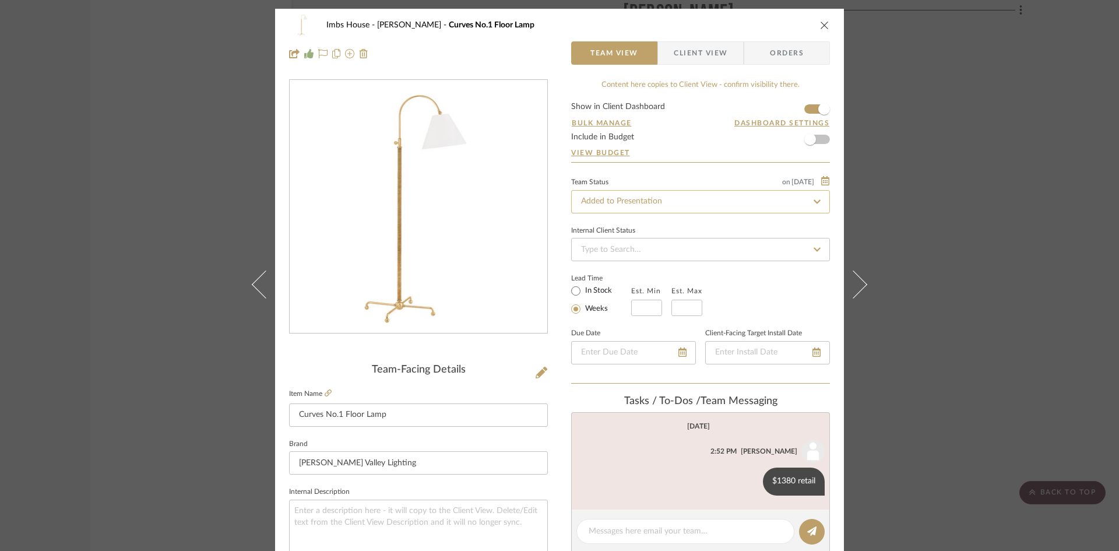
click at [661, 205] on input "Added to Presentation" at bounding box center [700, 201] width 259 height 23
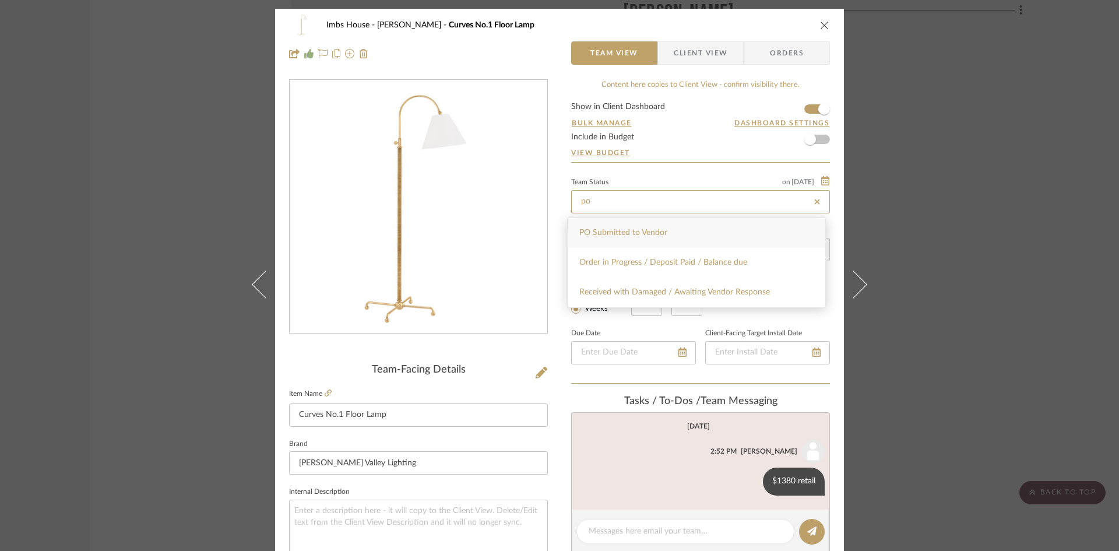
type input "po"
click at [651, 227] on div "PO Submitted to Vendor" at bounding box center [697, 233] width 258 height 30
type input "[DATE]"
type input "PO Submitted to Vendor"
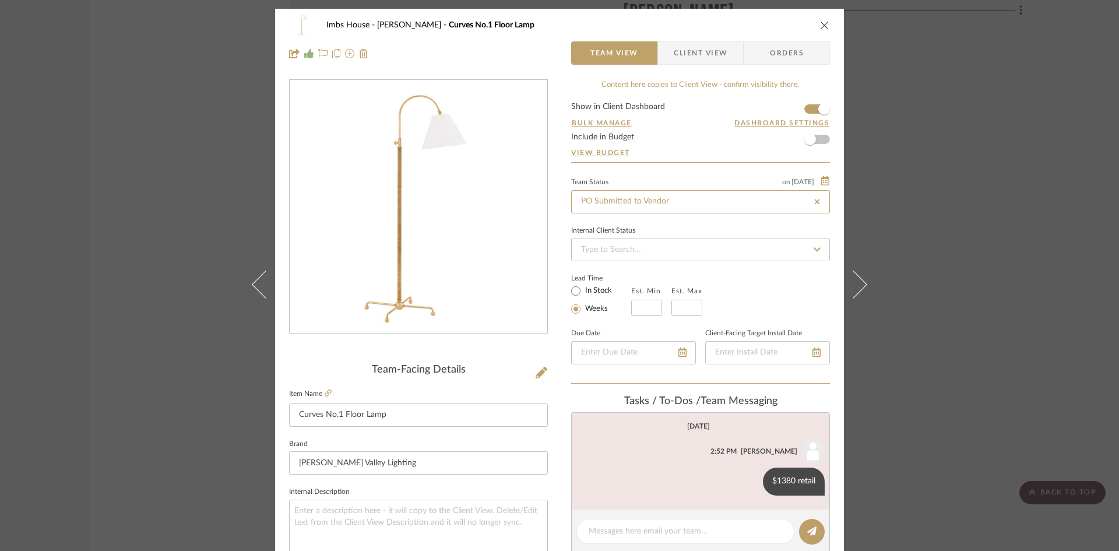
type input "[DATE]"
type input "PO Submitted to Vendor"
click at [823, 27] on icon "close" at bounding box center [824, 24] width 9 height 9
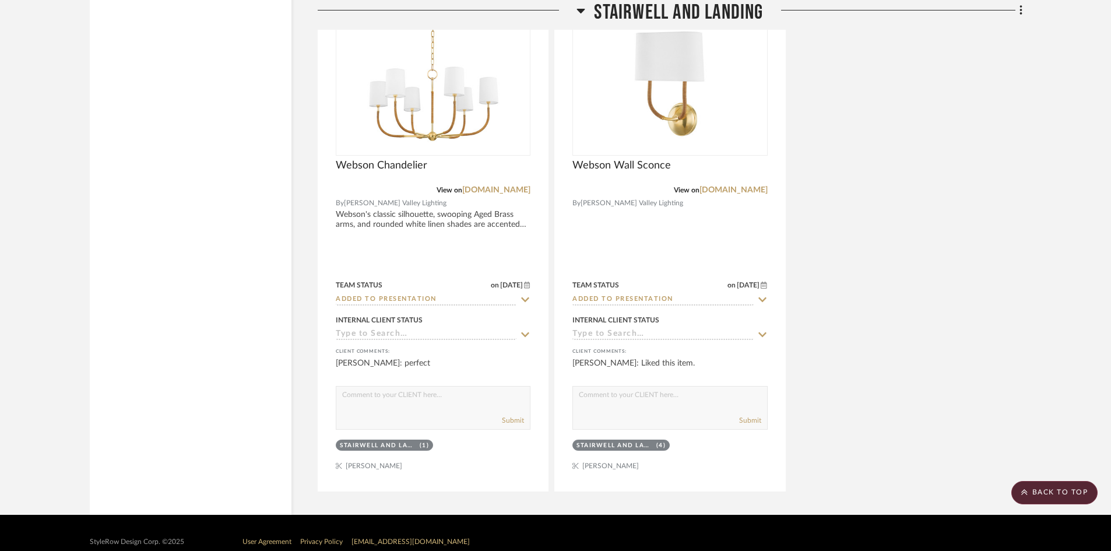
scroll to position [4386, 0]
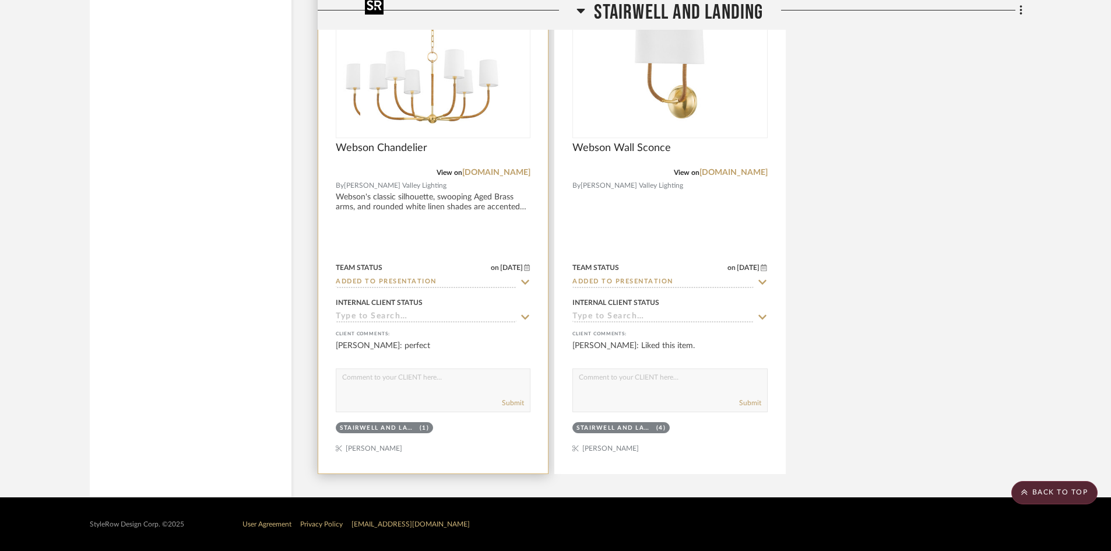
click at [427, 87] on img "0" at bounding box center [410, 64] width 146 height 146
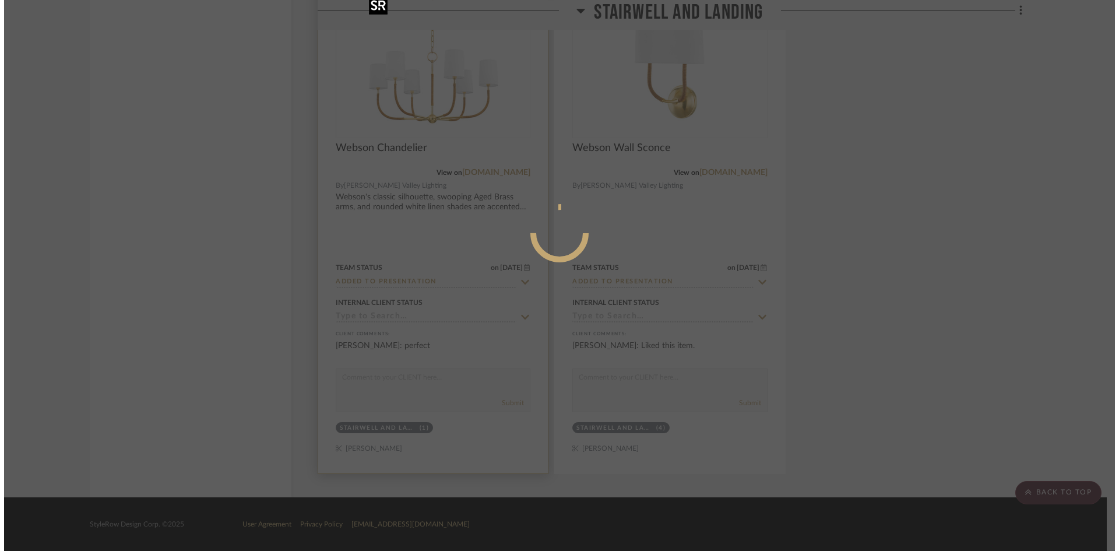
scroll to position [0, 0]
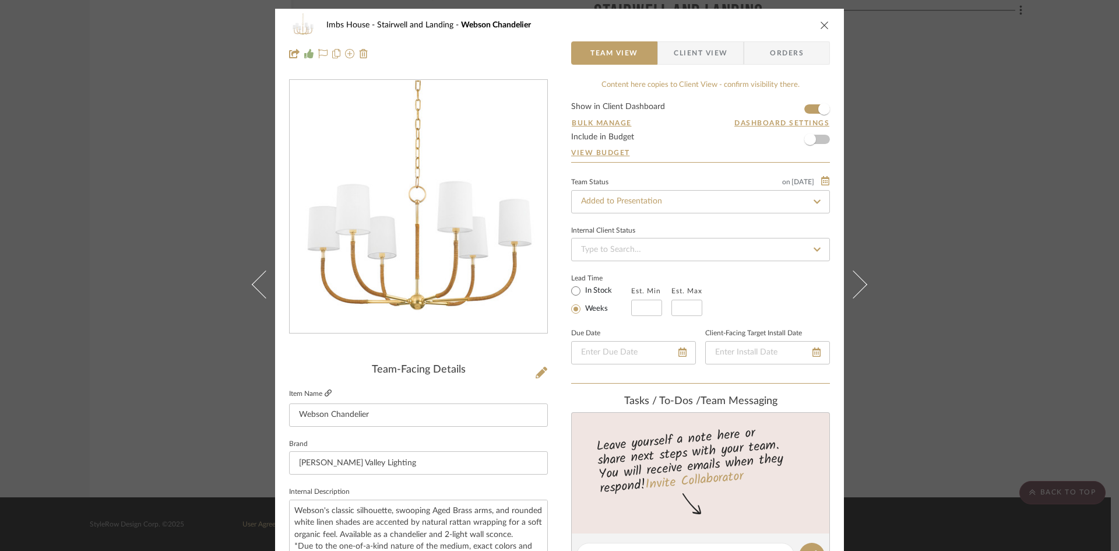
click at [325, 389] on link at bounding box center [328, 394] width 7 height 10
click at [729, 209] on input "Added to Presentation" at bounding box center [700, 201] width 259 height 23
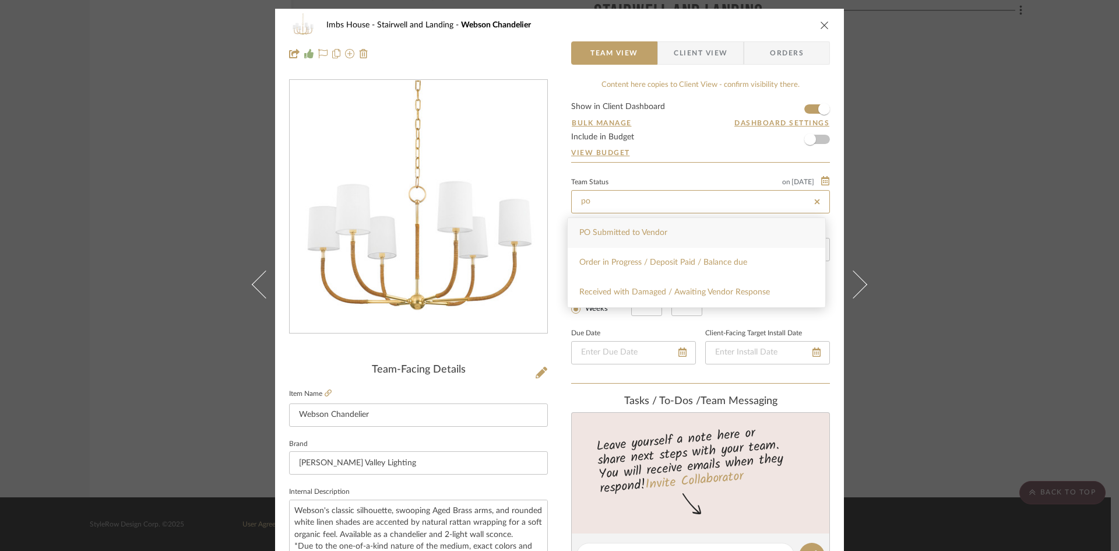
type input "po"
click at [702, 240] on div "PO Submitted to Vendor" at bounding box center [697, 233] width 258 height 30
type input "[DATE]"
type input "PO Submitted to Vendor"
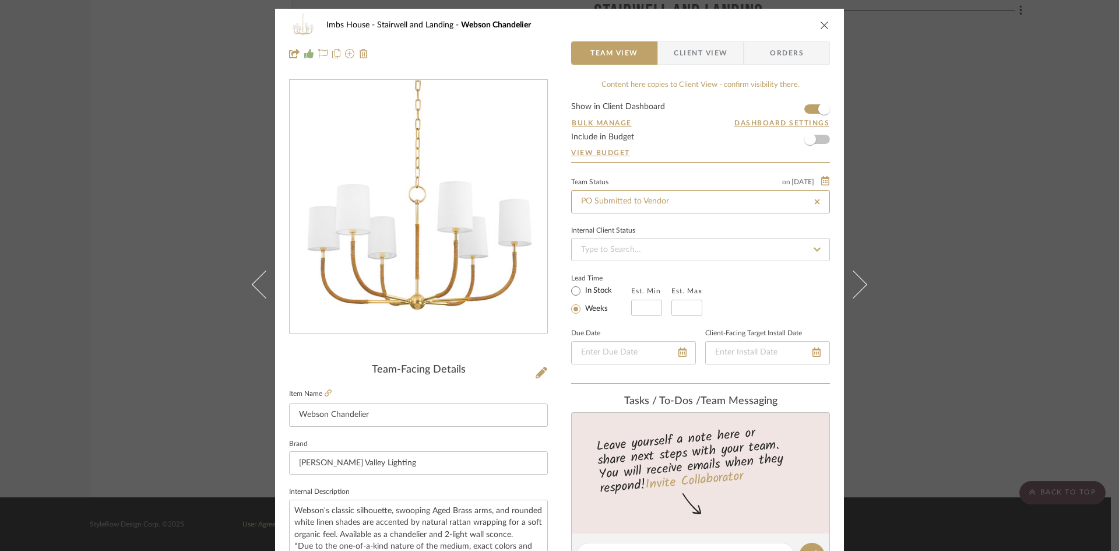
type input "[DATE]"
type input "PO Submitted to Vendor"
click at [820, 23] on icon "close" at bounding box center [824, 24] width 9 height 9
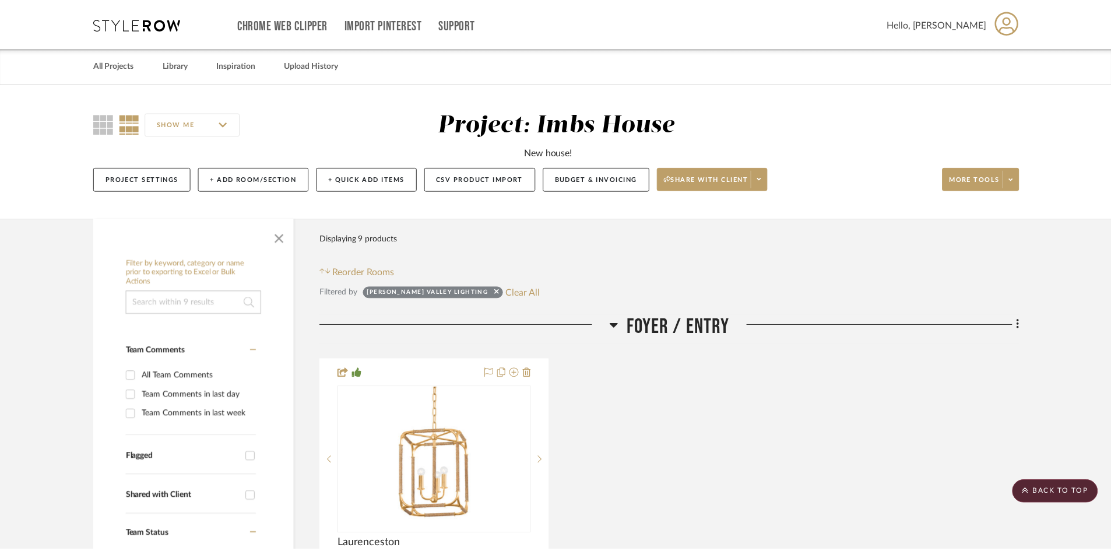
scroll to position [4386, 0]
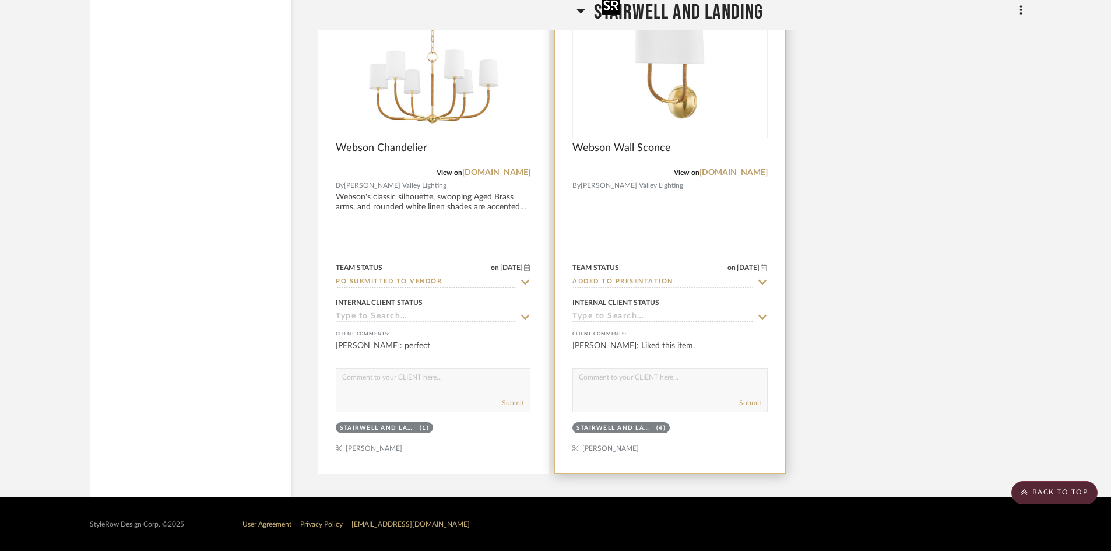
click at [653, 115] on img "0" at bounding box center [670, 64] width 146 height 146
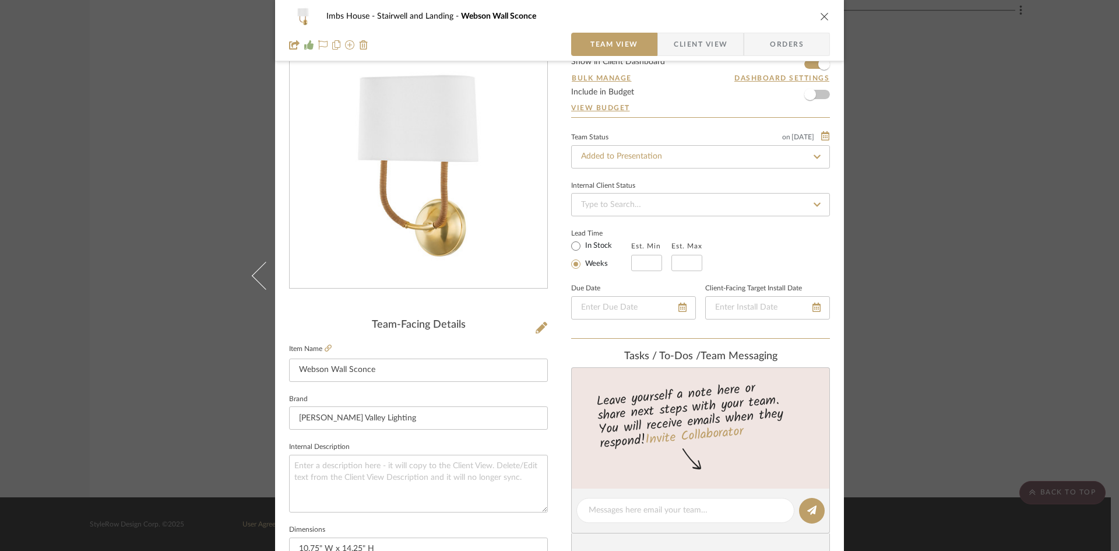
scroll to position [58, 0]
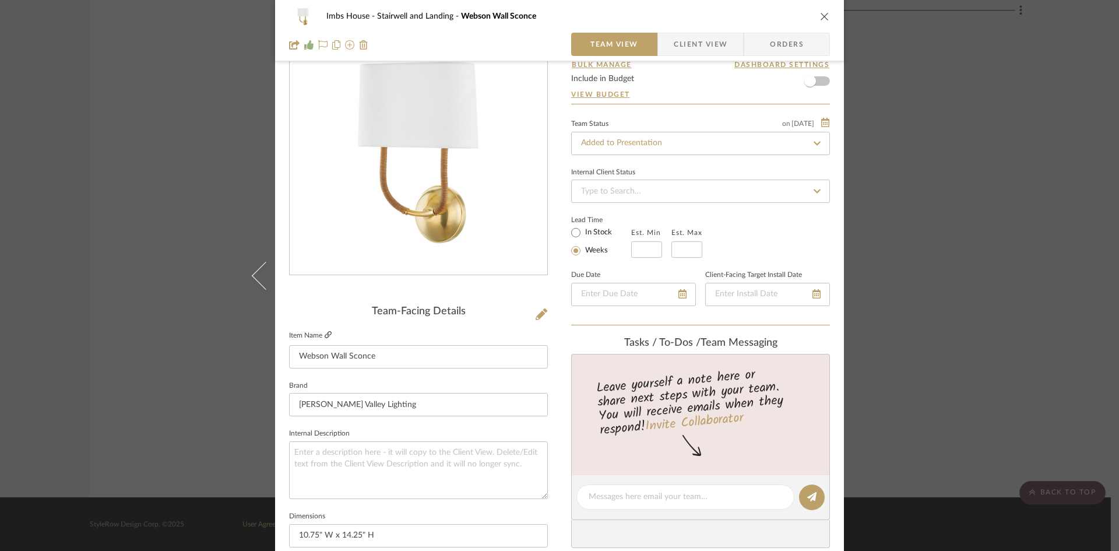
click at [325, 330] on link at bounding box center [328, 335] width 7 height 10
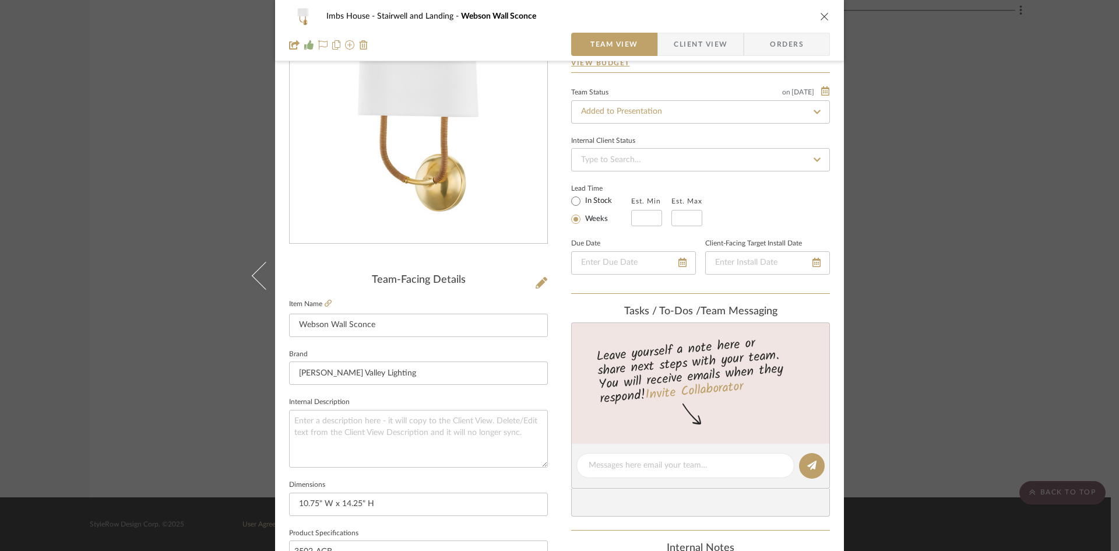
scroll to position [0, 0]
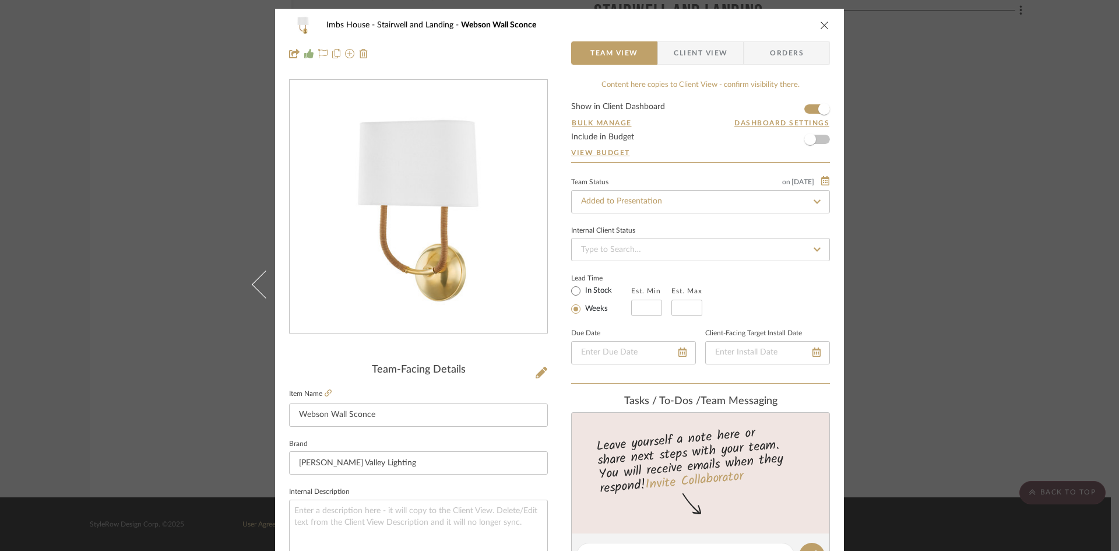
click at [820, 23] on icon "close" at bounding box center [824, 24] width 9 height 9
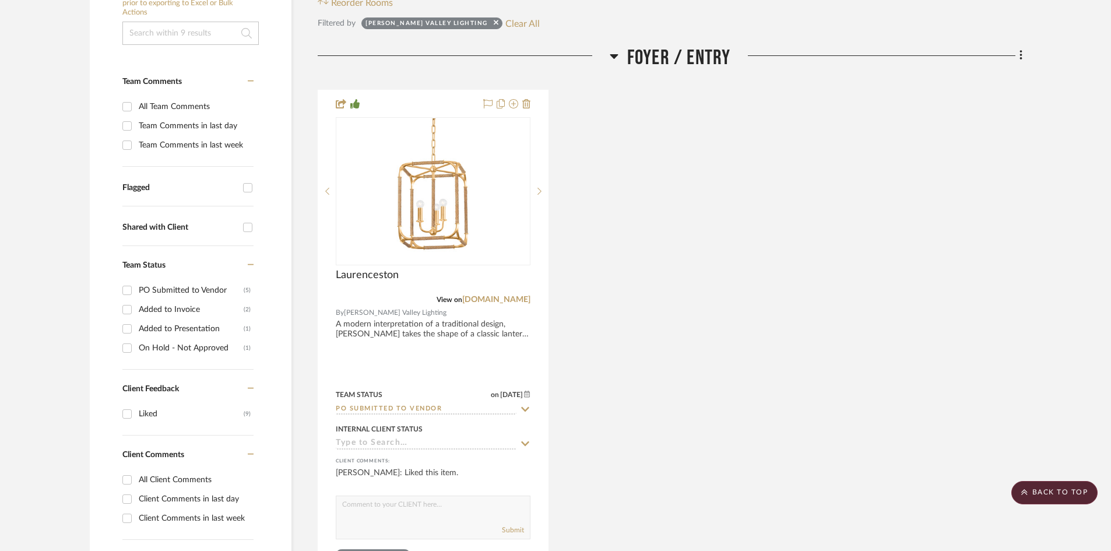
scroll to position [249, 0]
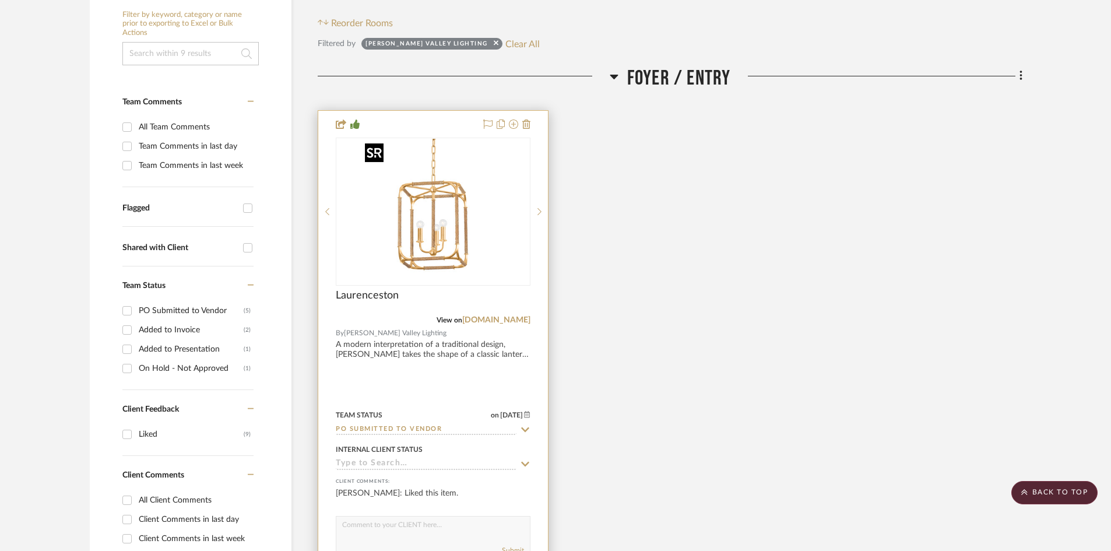
click at [438, 229] on img "0" at bounding box center [433, 212] width 146 height 146
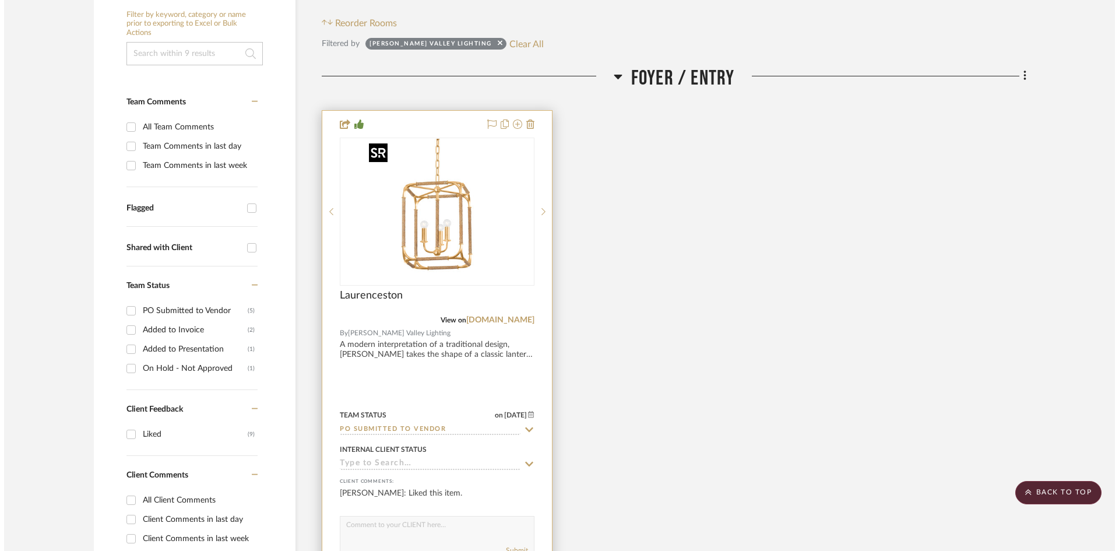
scroll to position [0, 0]
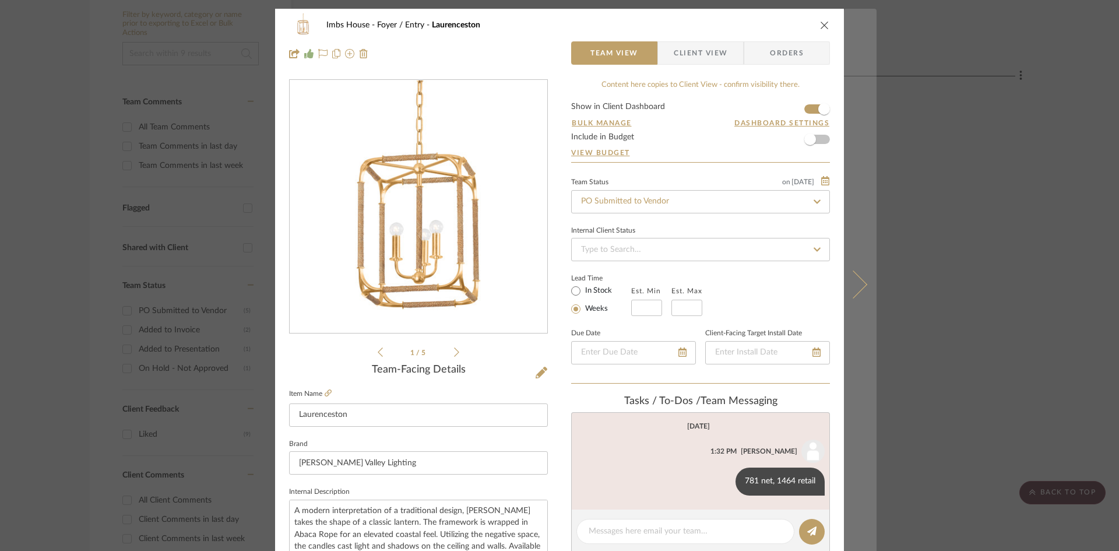
click at [850, 280] on icon at bounding box center [853, 284] width 28 height 28
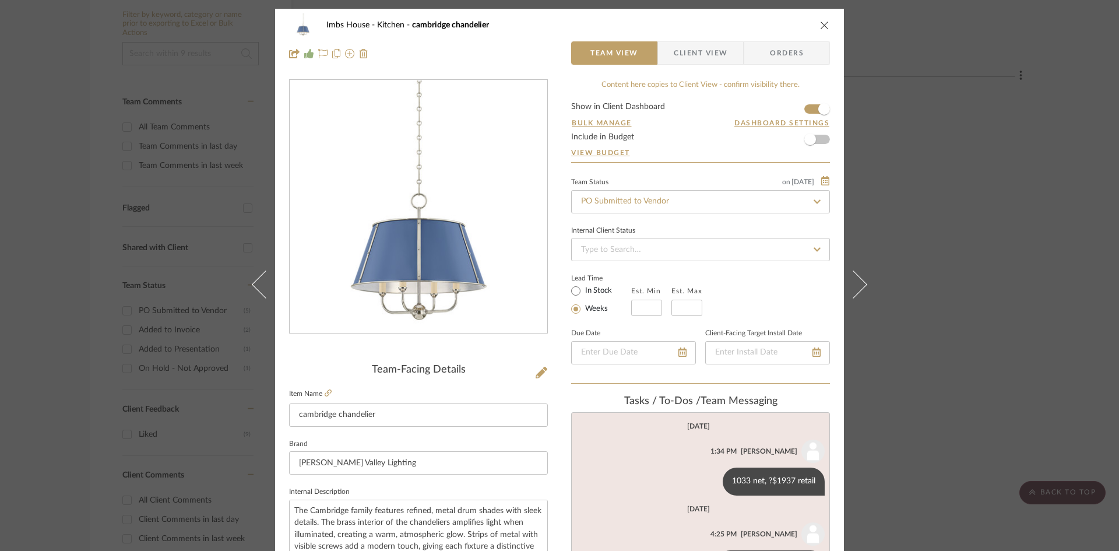
click at [820, 25] on icon "close" at bounding box center [824, 24] width 9 height 9
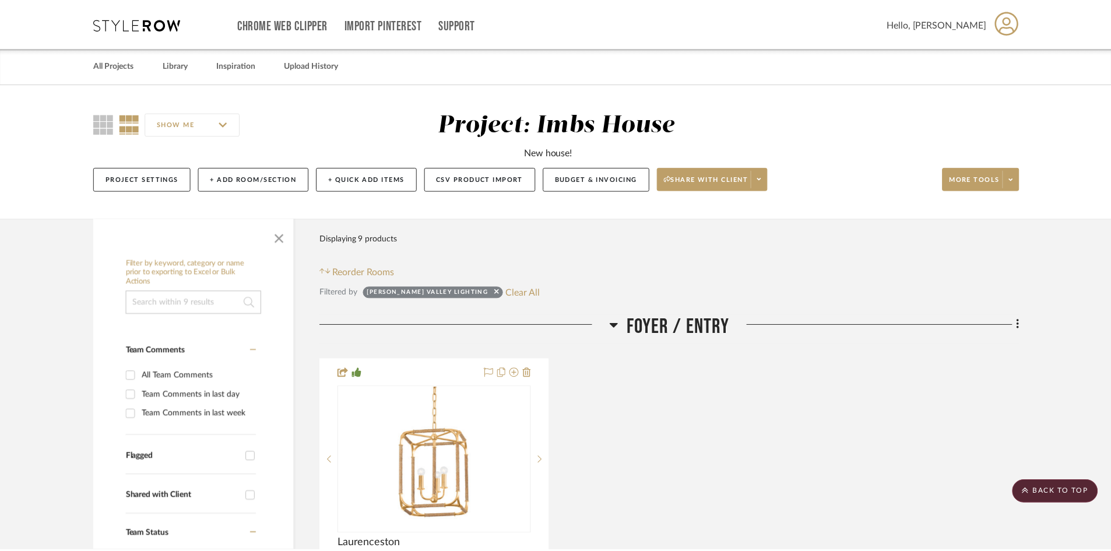
scroll to position [249, 0]
